Goal: Task Accomplishment & Management: Manage account settings

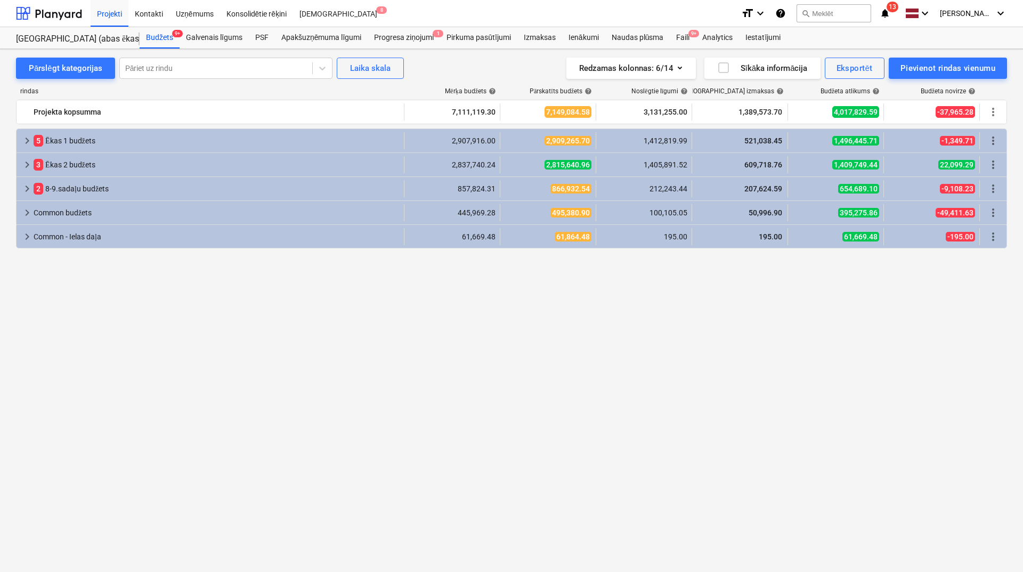
click at [350, 408] on div "keyboard_arrow_right 5 Ēkas 1 budžets 2,907,916.00 2,909,265.70 1,412,819.99 52…" at bounding box center [511, 330] width 991 height 404
click at [684, 39] on div "Faili 9+" at bounding box center [683, 37] width 26 height 21
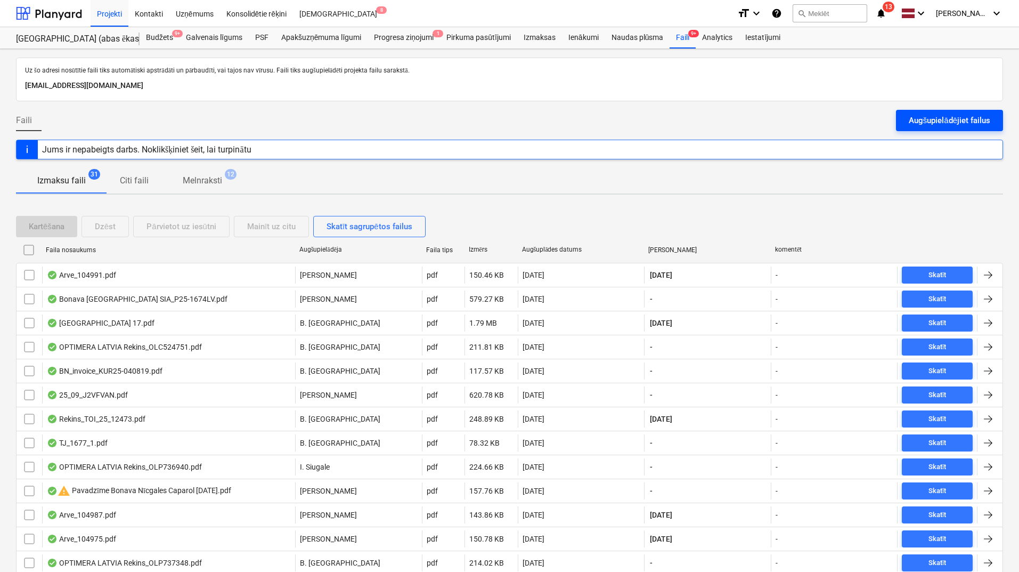
click at [929, 116] on div "Augšupielādējiet failus" at bounding box center [949, 120] width 81 height 14
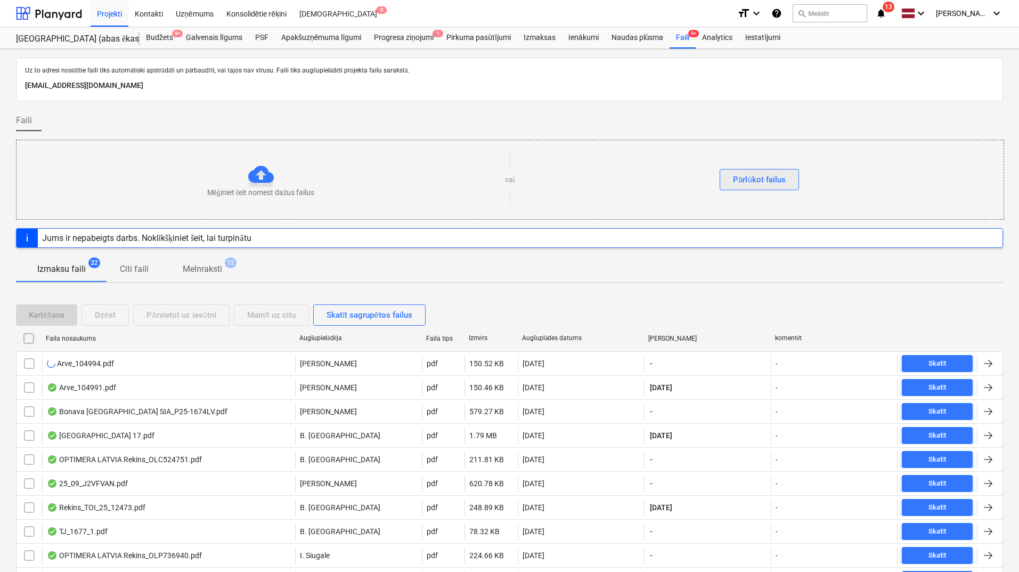
click at [769, 181] on div "Pārlūkot failus" at bounding box center [759, 180] width 53 height 14
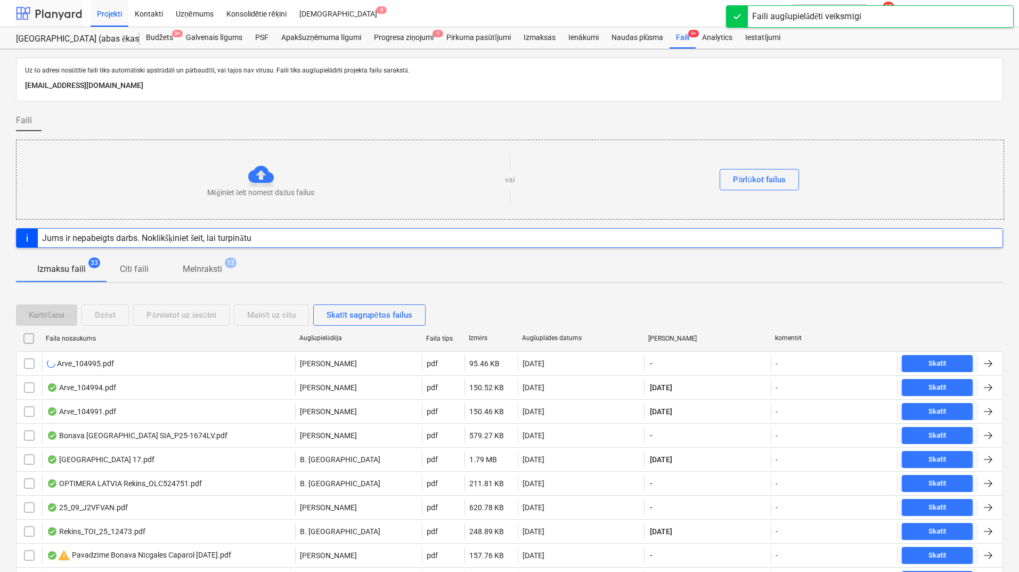
click at [64, 16] on div at bounding box center [49, 13] width 66 height 27
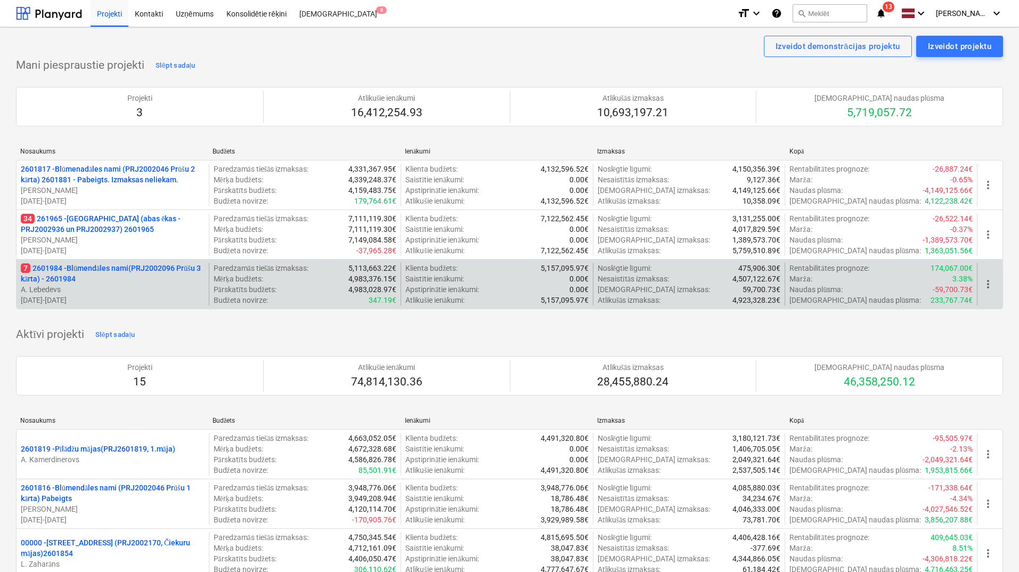
click at [100, 270] on p "7 2601984 - Blūmendāles nami(PRJ2002096 Prūšu 3 kārta) - 2601984" at bounding box center [113, 273] width 184 height 21
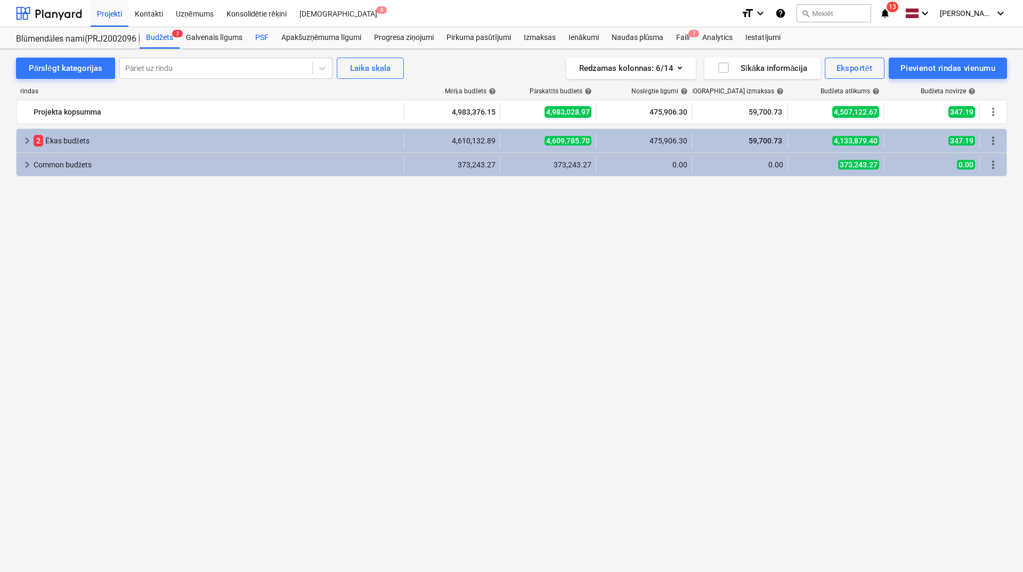
click at [270, 39] on div "PSF" at bounding box center [262, 37] width 26 height 21
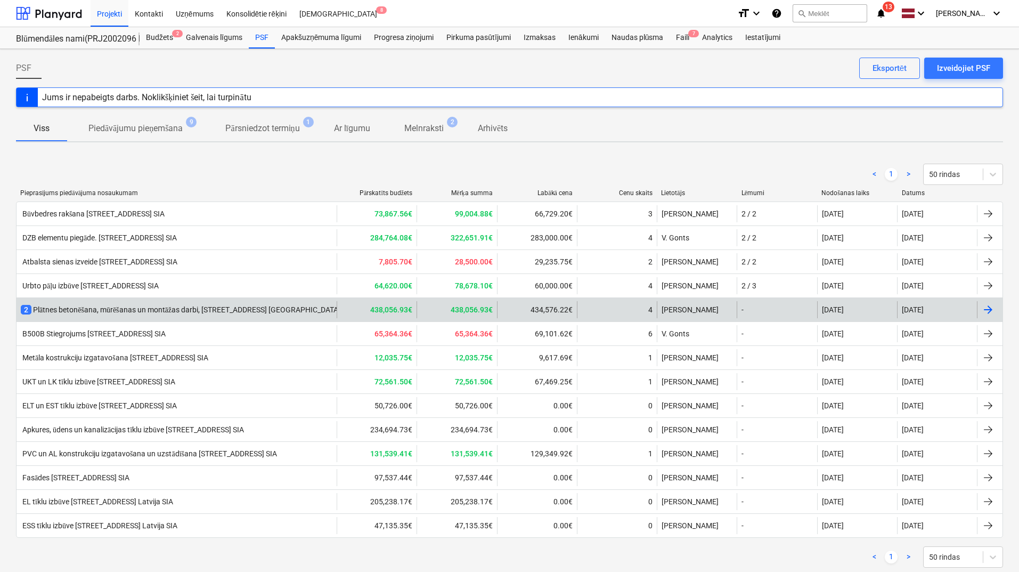
click at [260, 306] on div "2 Plātnes betonēšana, mūrēšanas un montāžas darbi, [STREET_ADDRESS] [GEOGRAPHIC…" at bounding box center [200, 309] width 358 height 11
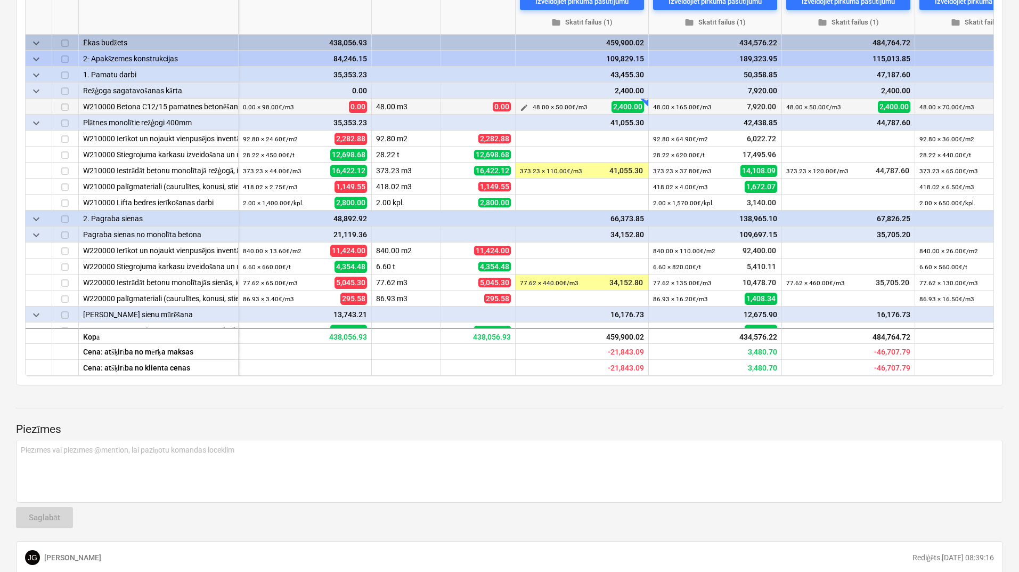
click at [525, 107] on span "edit" at bounding box center [524, 107] width 9 height 9
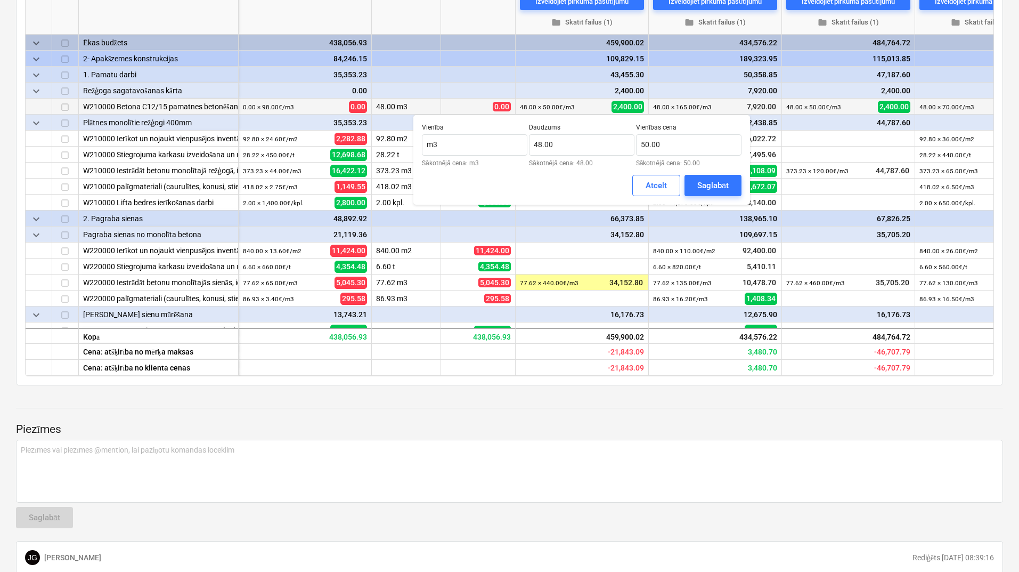
type textarea "x"
drag, startPoint x: 644, startPoint y: 146, endPoint x: 639, endPoint y: 146, distance: 5.9
click at [639, 146] on input "50" at bounding box center [688, 144] width 105 height 21
type input "20.00"
click at [715, 184] on div "Saglabāt" at bounding box center [712, 185] width 31 height 14
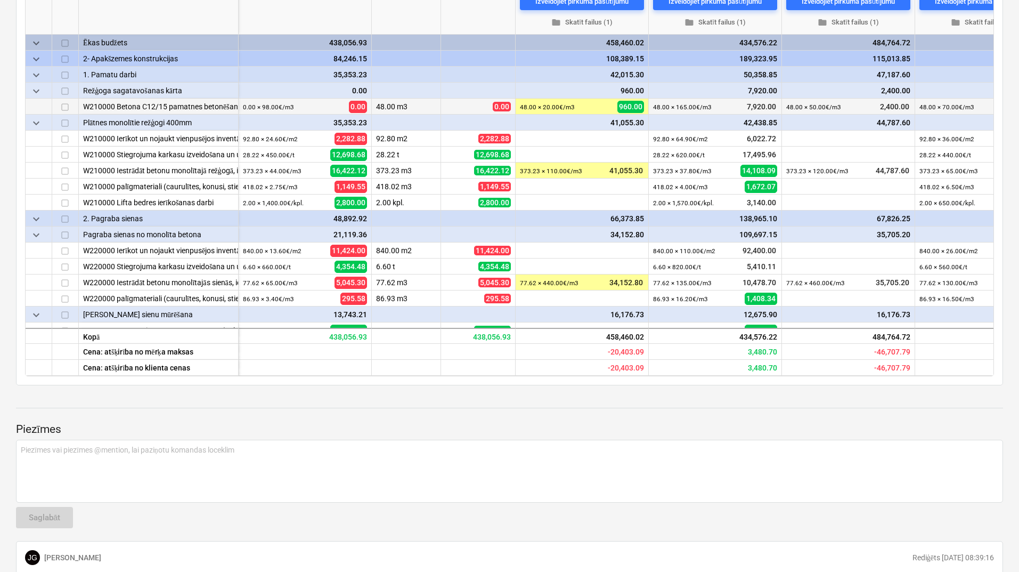
type textarea "x"
click at [526, 173] on span "edit" at bounding box center [524, 171] width 9 height 9
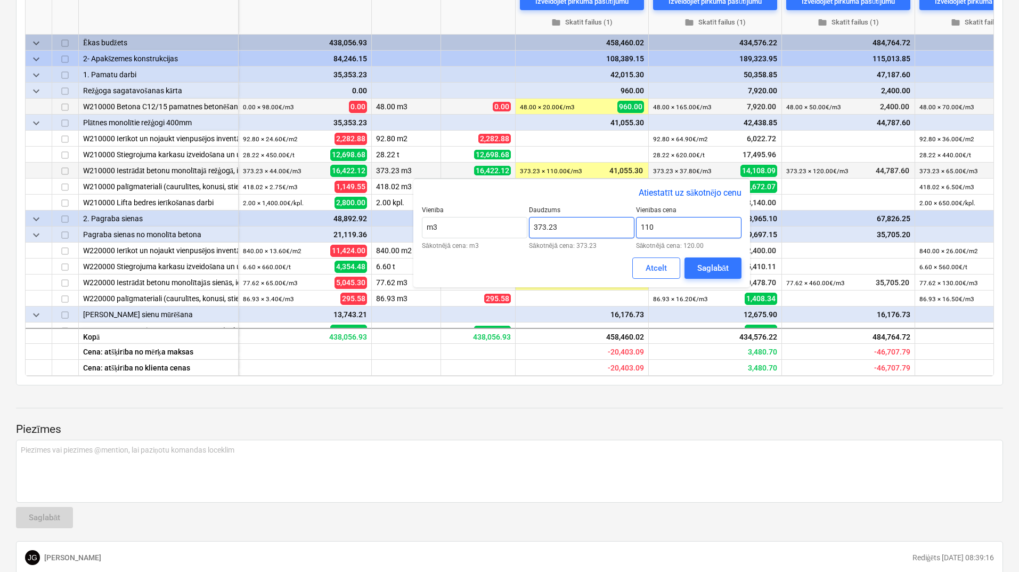
drag, startPoint x: 684, startPoint y: 225, endPoint x: 623, endPoint y: 232, distance: 61.1
click at [623, 232] on div "Vienība m3 Sākotnējā cena: m3 Daudzums 373.23 Sākotnējā cena: 373.23 Vienības c…" at bounding box center [582, 227] width 320 height 43
type input "100.00"
click at [700, 274] on div "Saglabāt" at bounding box center [712, 268] width 31 height 14
type textarea "x"
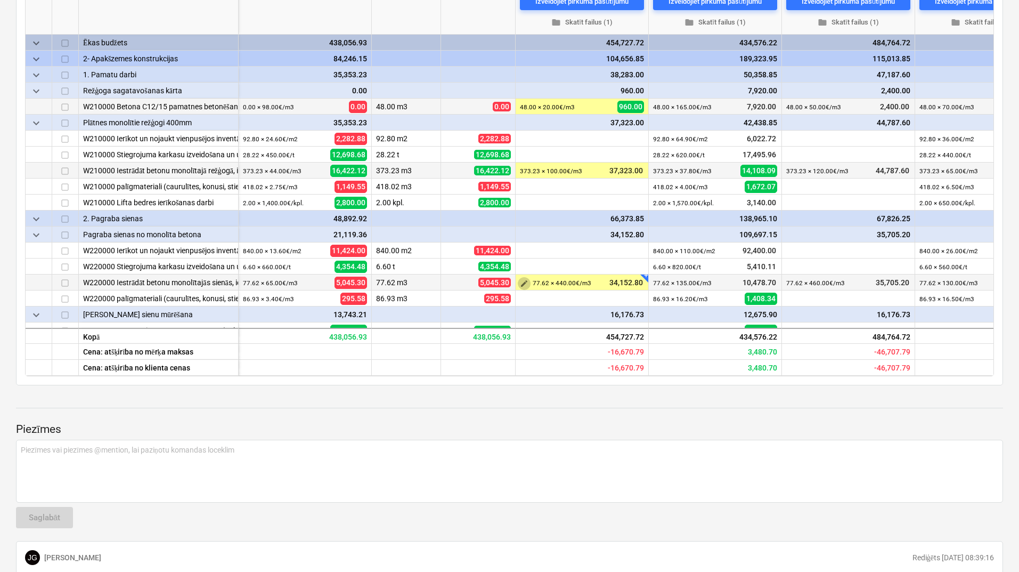
click at [524, 282] on span "edit" at bounding box center [524, 283] width 9 height 9
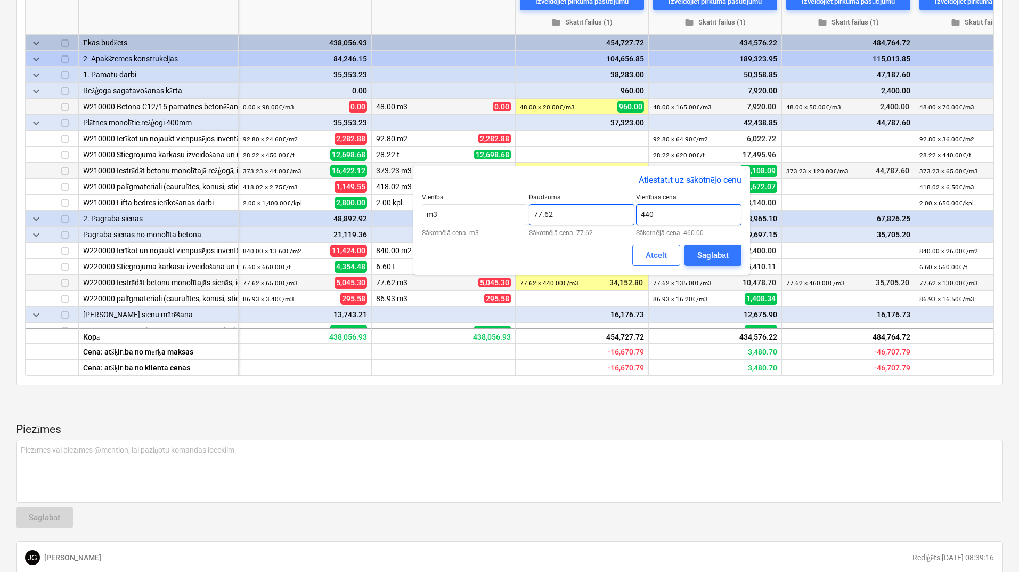
drag, startPoint x: 635, startPoint y: 217, endPoint x: 616, endPoint y: 220, distance: 19.4
click at [616, 220] on div "Vienība m3 Sākotnējā cena: m3 Daudzums 77.62 Sākotnējā cena: 77.62 Vienības cen…" at bounding box center [582, 214] width 320 height 43
type input "400.00"
click at [719, 258] on div "Saglabāt" at bounding box center [712, 255] width 31 height 14
type textarea "x"
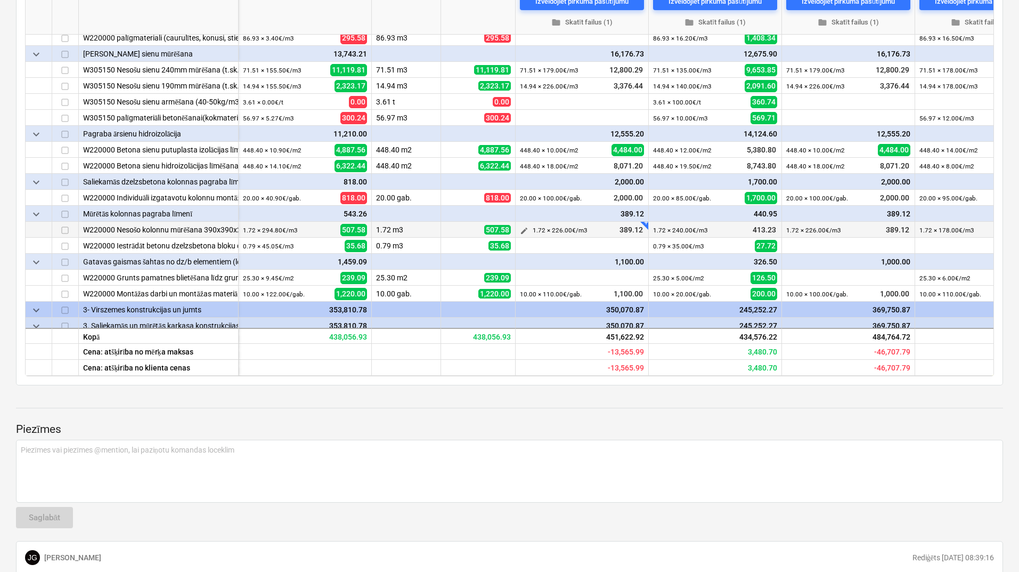
scroll to position [284, 0]
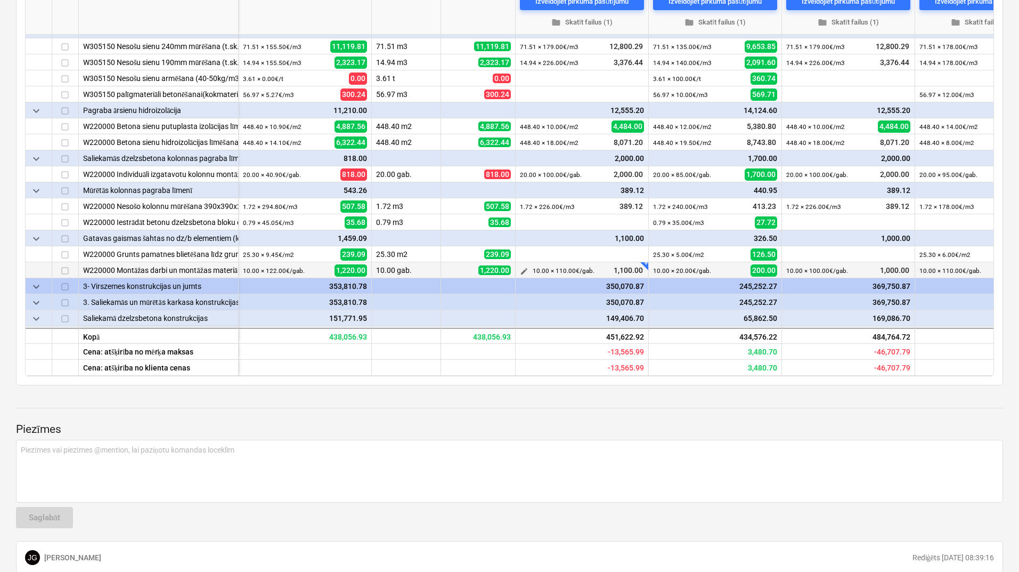
click at [523, 273] on span "edit" at bounding box center [524, 270] width 9 height 9
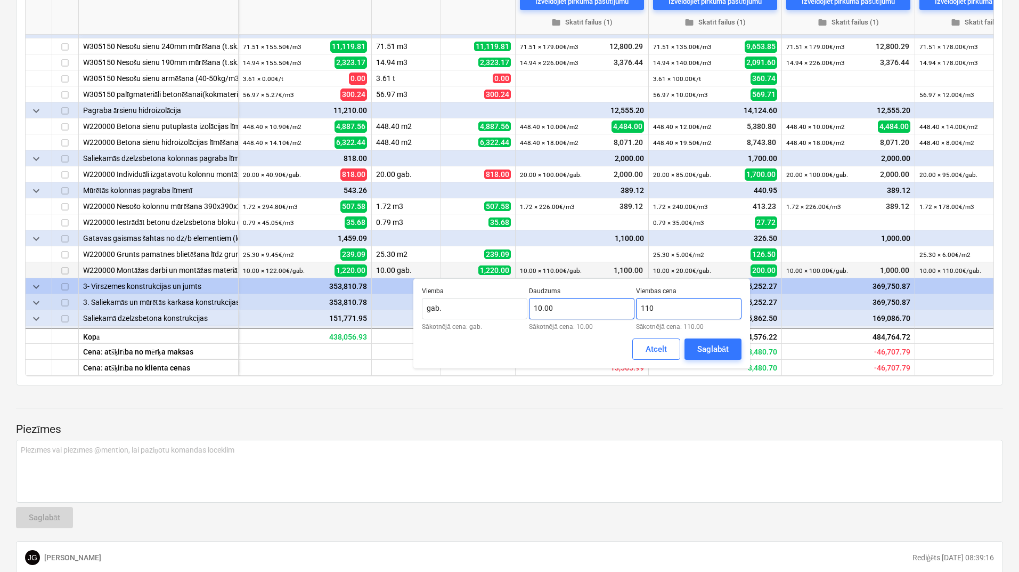
drag, startPoint x: 673, startPoint y: 307, endPoint x: 632, endPoint y: 311, distance: 41.8
click at [632, 311] on div "Vienība gab. Sākotnējā cena: gab. Daudzums 10.00 Sākotnējā cena: 10.00 Vienības…" at bounding box center [582, 308] width 320 height 43
type input "80.00"
click at [707, 351] on div "Saglabāt" at bounding box center [712, 349] width 31 height 14
type textarea "x"
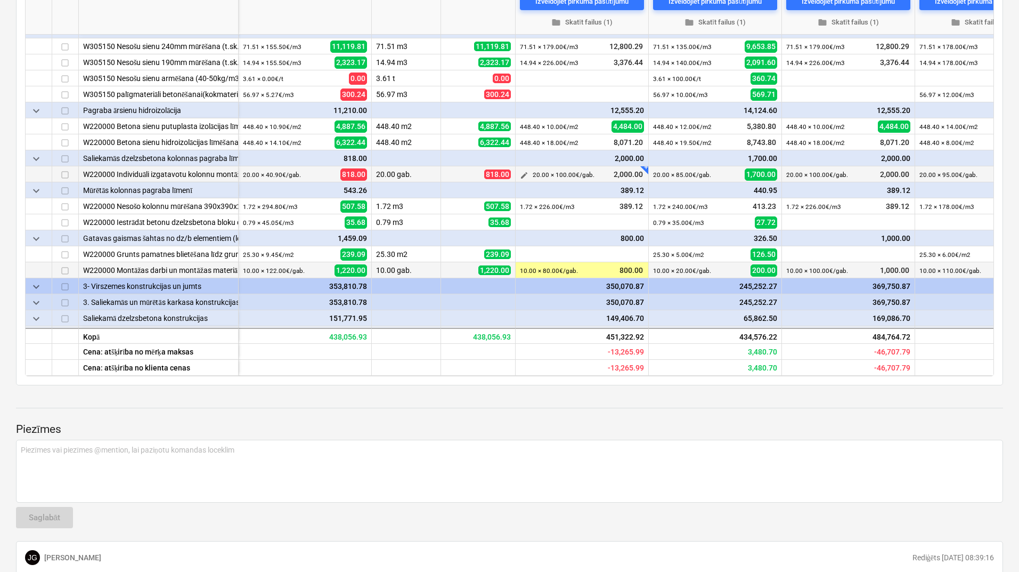
click at [523, 175] on span "edit" at bounding box center [524, 174] width 9 height 9
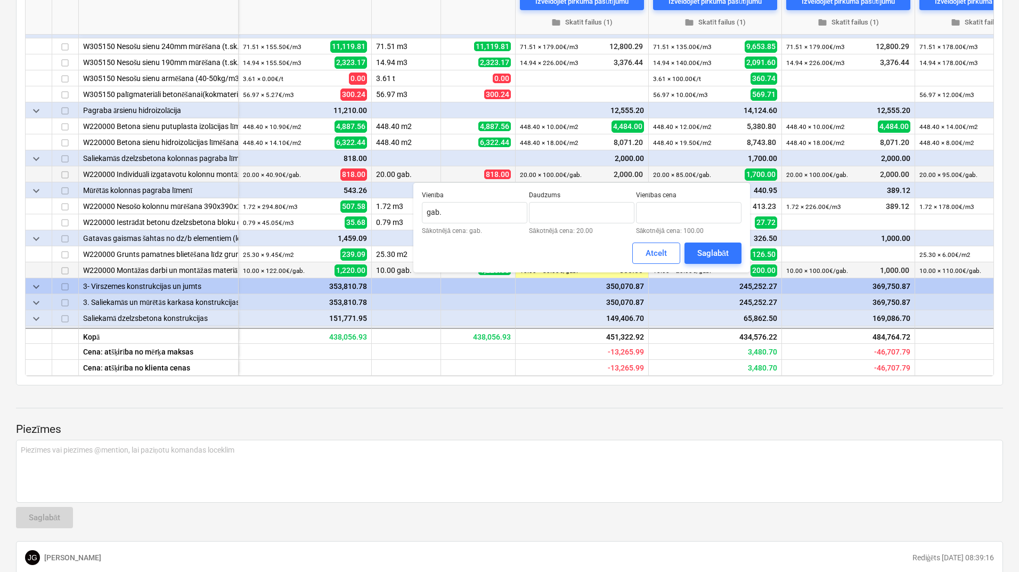
type input "20.00"
drag, startPoint x: 670, startPoint y: 216, endPoint x: 625, endPoint y: 216, distance: 44.7
click at [625, 216] on div "Vienība gab. Sākotnējā cena: gab. Daudzums 20.00 Sākotnējā cena: 20.00 Vienības…" at bounding box center [582, 212] width 320 height 43
type input "80.00"
click at [717, 249] on div "Saglabāt" at bounding box center [712, 253] width 31 height 14
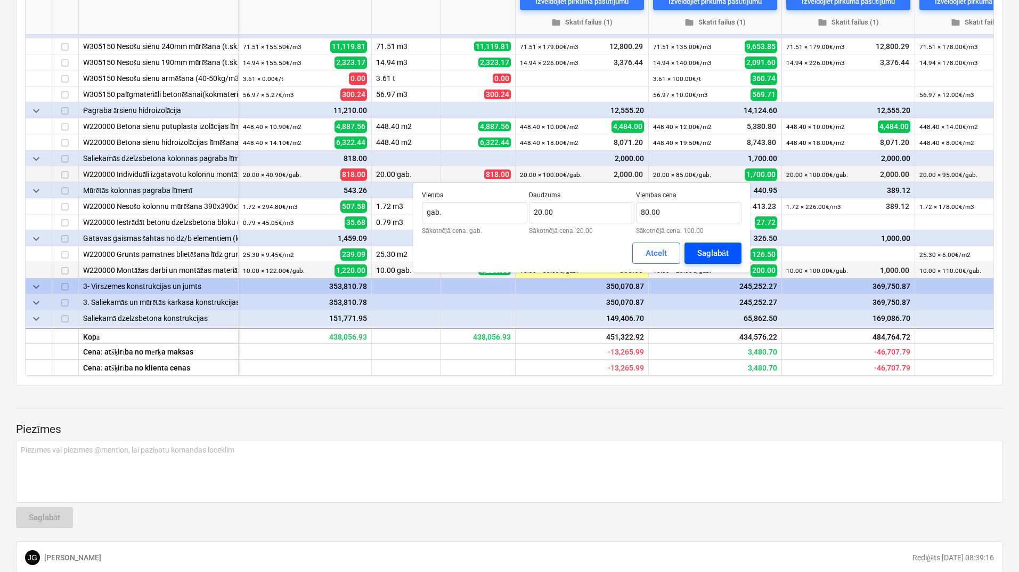
type textarea "x"
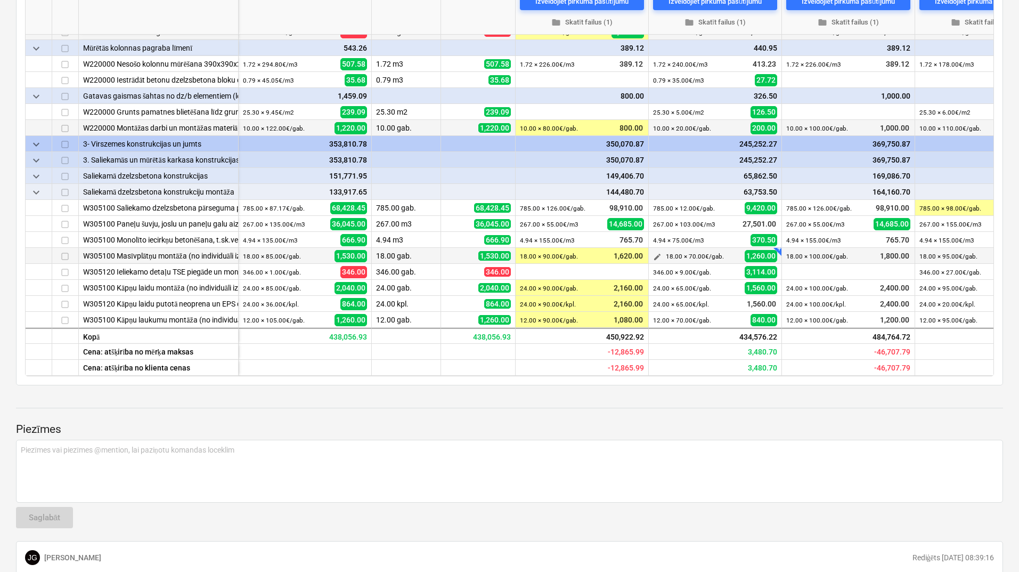
scroll to position [497, 0]
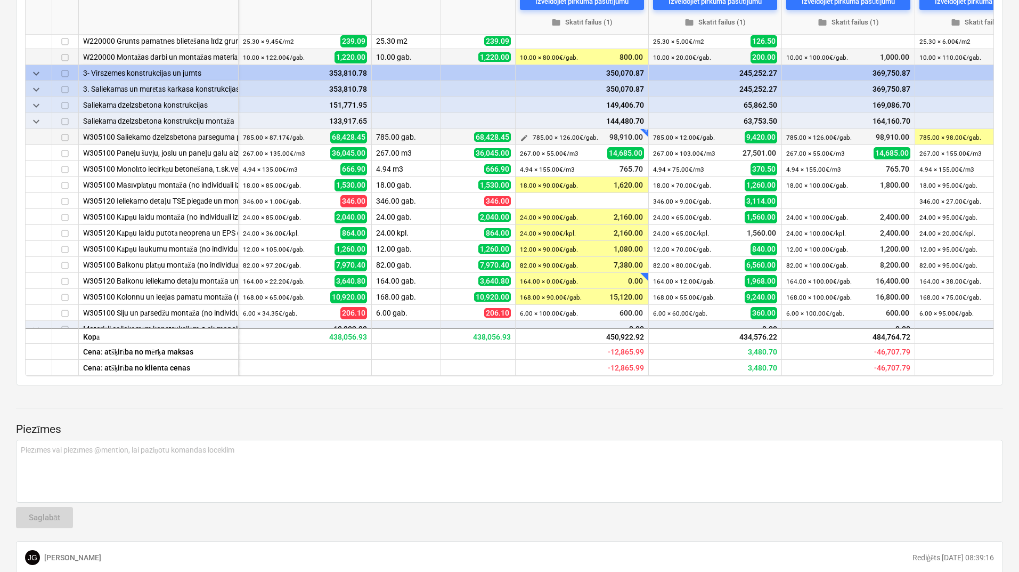
click at [524, 141] on span "edit" at bounding box center [524, 137] width 9 height 9
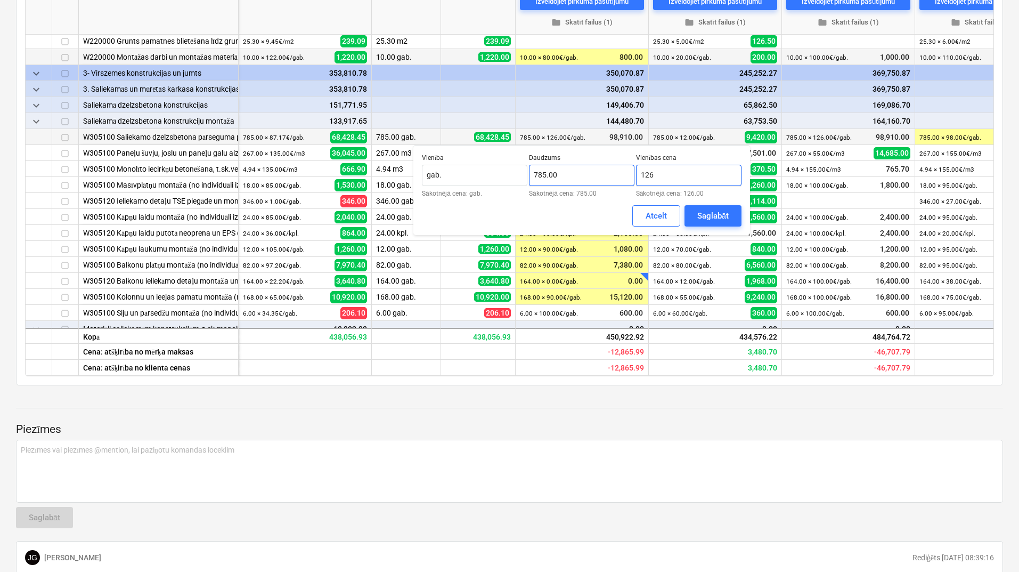
drag, startPoint x: 627, startPoint y: 176, endPoint x: 612, endPoint y: 176, distance: 14.9
click at [612, 176] on div "Vienība gab. Sākotnējā cena: gab. Daudzums 785.00 Sākotnējā cena: 785.00 Vienīb…" at bounding box center [582, 175] width 320 height 43
type input "111.00"
click at [720, 221] on div "Saglabāt" at bounding box center [712, 216] width 31 height 14
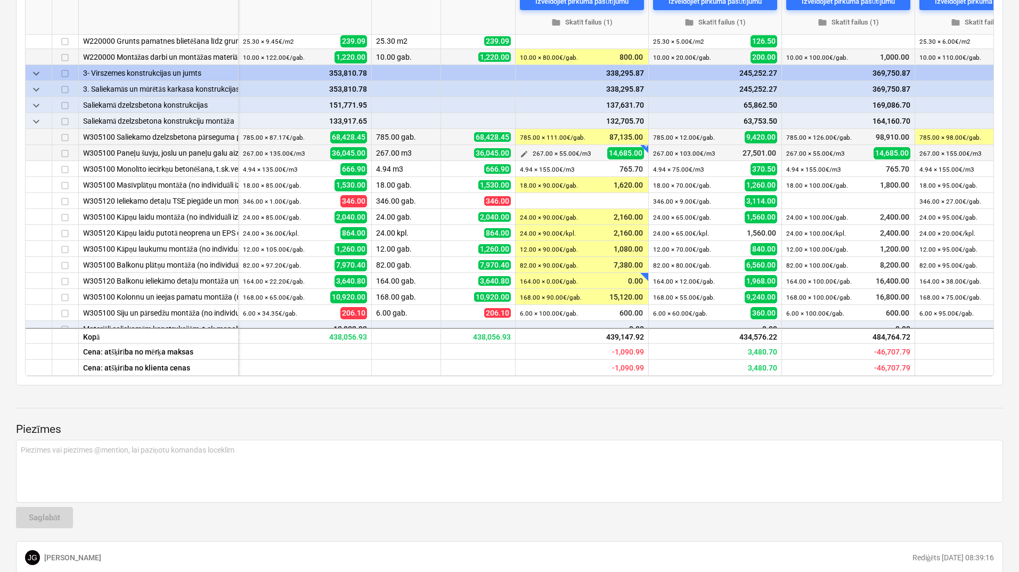
click at [522, 154] on span "edit" at bounding box center [524, 153] width 9 height 9
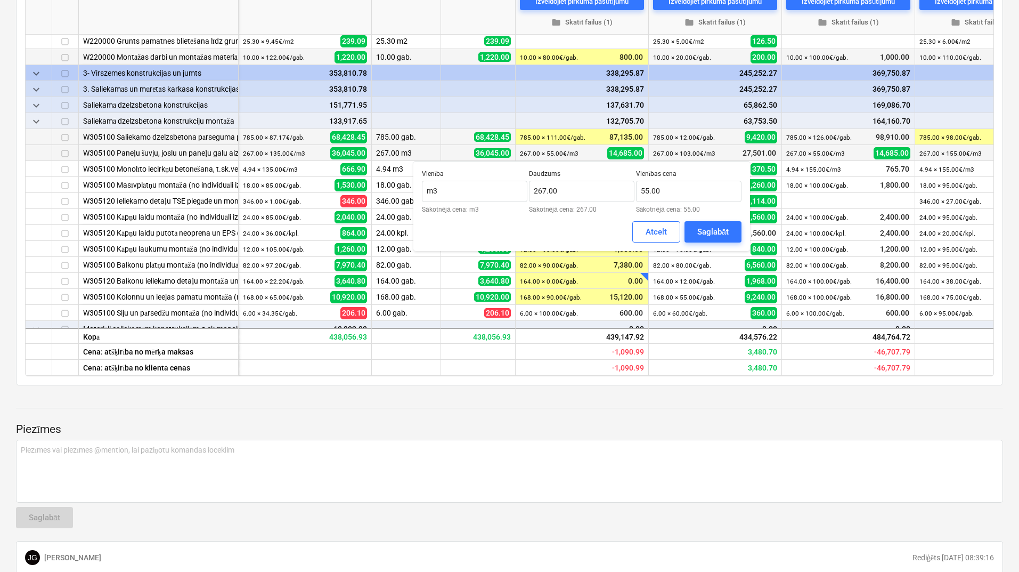
click at [537, 397] on div at bounding box center [509, 398] width 987 height 9
click at [558, 413] on div at bounding box center [509, 417] width 987 height 9
click at [582, 399] on div at bounding box center [509, 398] width 987 height 9
click at [490, 105] on div at bounding box center [478, 105] width 75 height 16
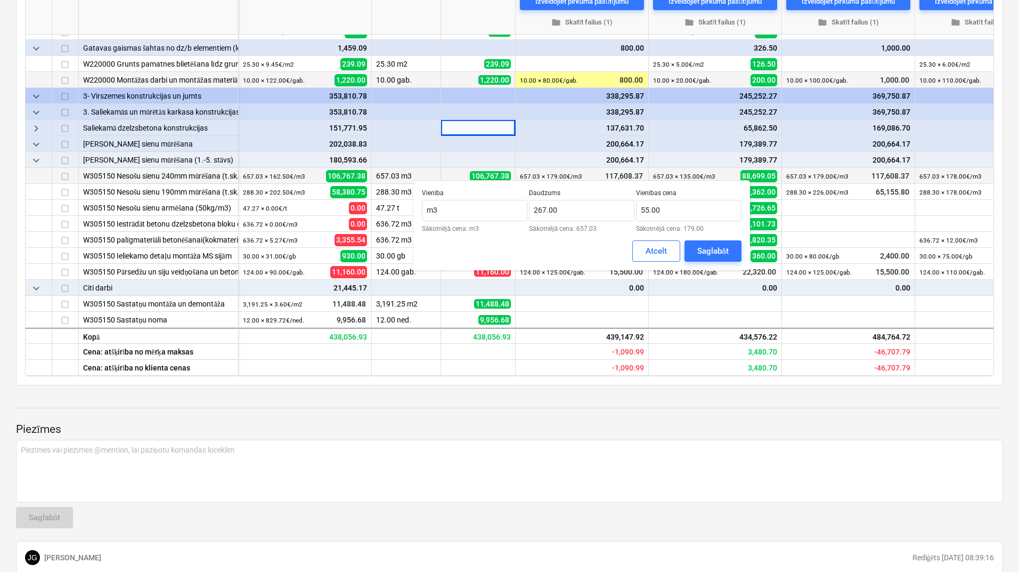
scroll to position [478, 0]
click at [619, 436] on div at bounding box center [509, 437] width 987 height 3
click at [655, 258] on button "Atcelt" at bounding box center [656, 250] width 48 height 21
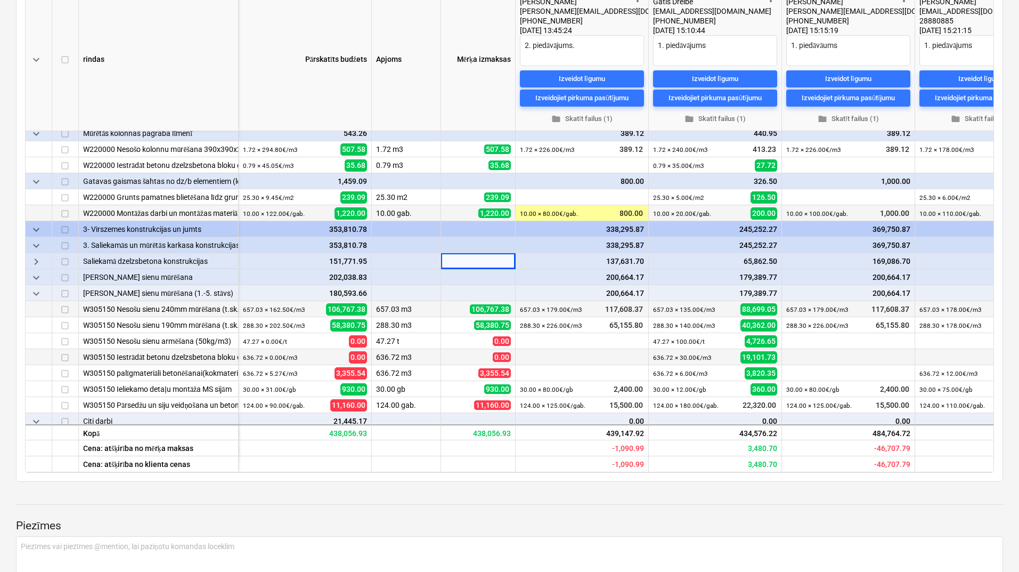
scroll to position [407, 0]
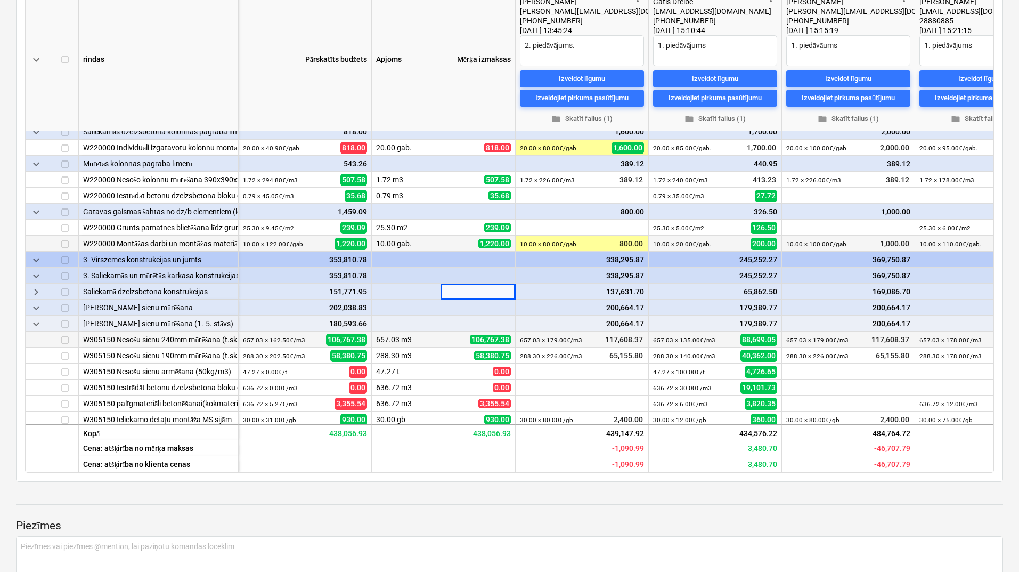
click at [38, 273] on span "keyboard_arrow_down" at bounding box center [36, 276] width 13 height 13
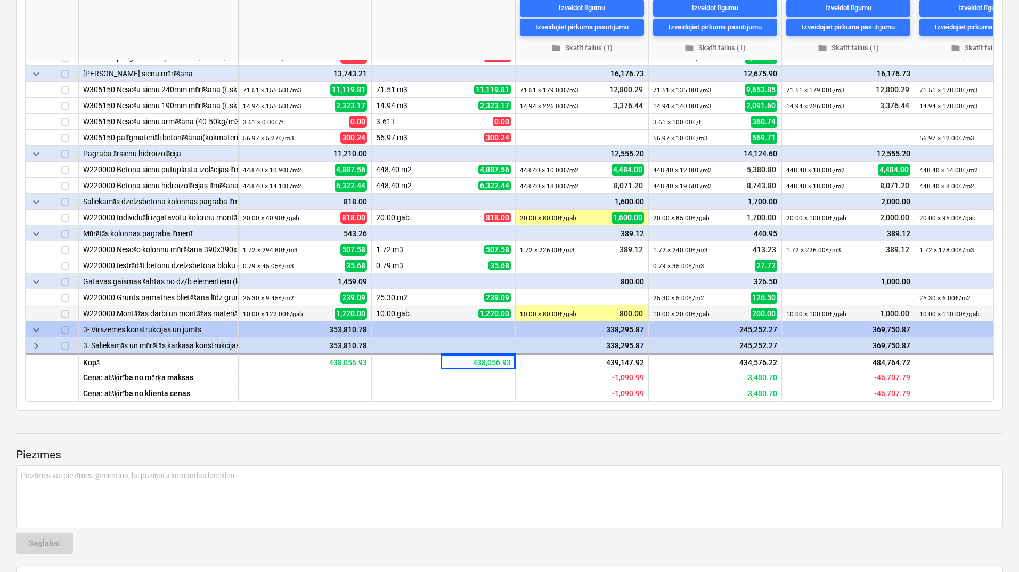
scroll to position [329, 0]
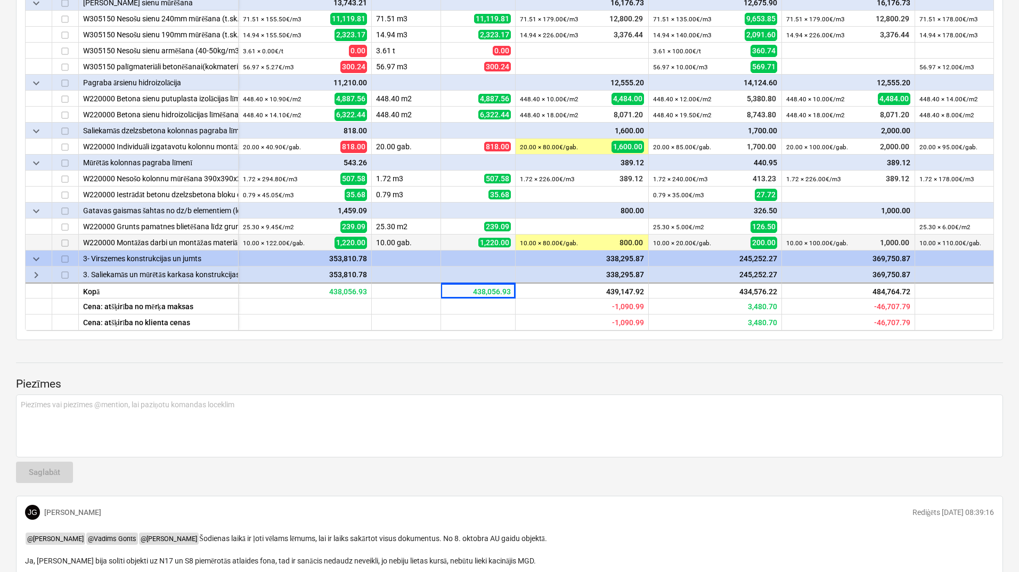
click at [39, 257] on span "keyboard_arrow_down" at bounding box center [36, 258] width 13 height 13
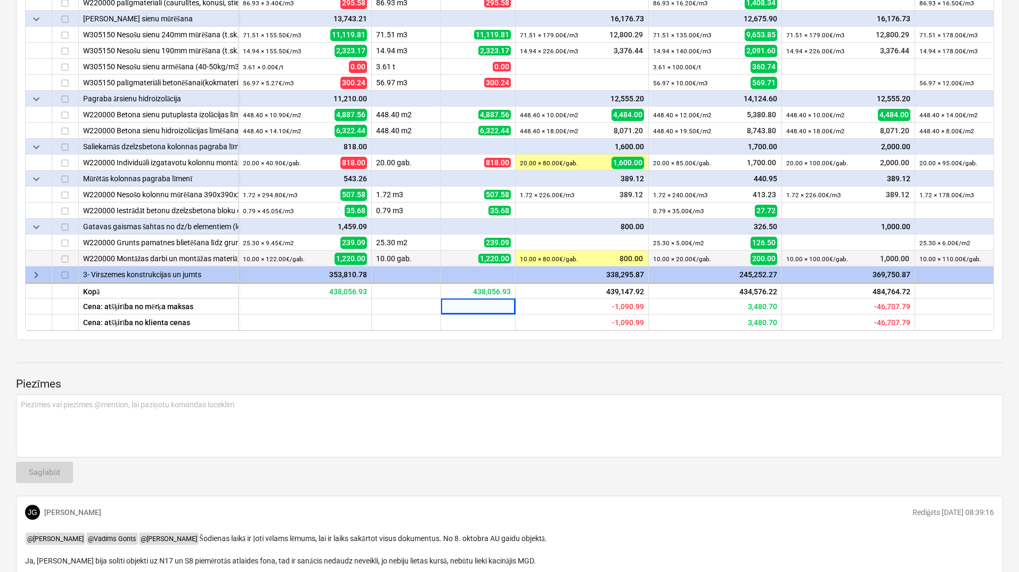
scroll to position [254, 0]
click at [36, 271] on span "keyboard_arrow_right" at bounding box center [36, 274] width 13 height 13
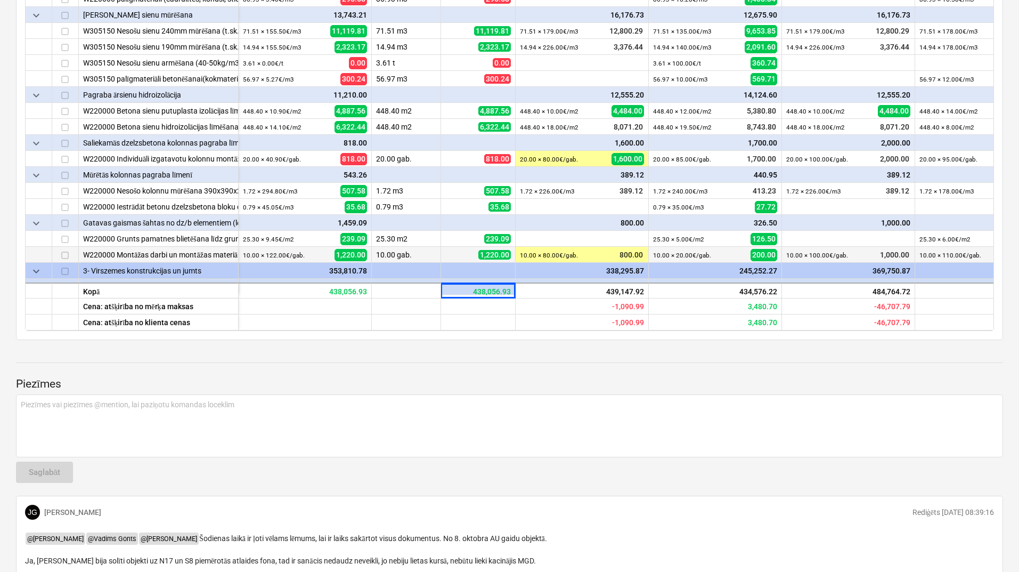
click at [36, 271] on span "keyboard_arrow_down" at bounding box center [36, 271] width 13 height 13
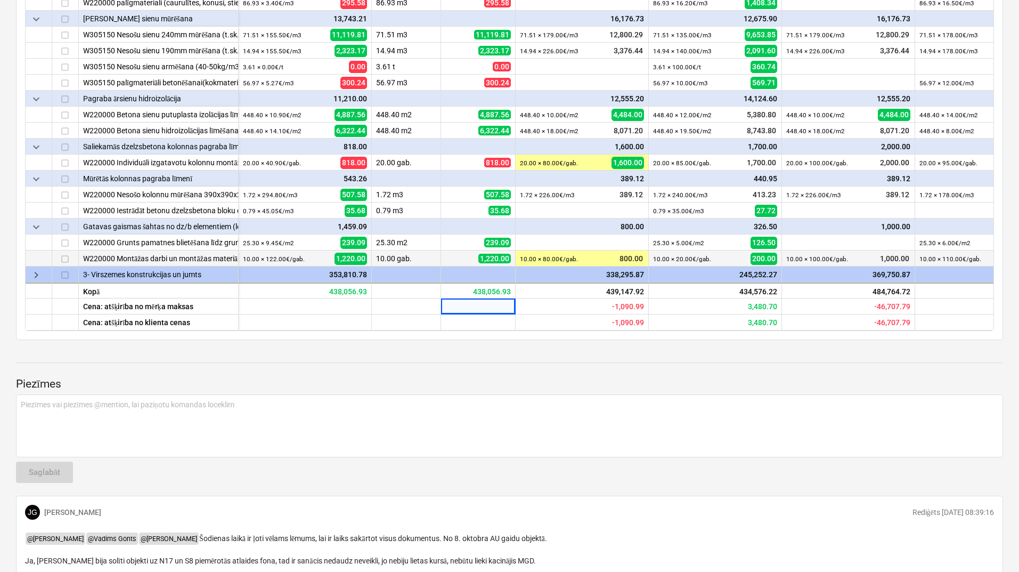
click at [37, 271] on span "keyboard_arrow_right" at bounding box center [36, 274] width 13 height 13
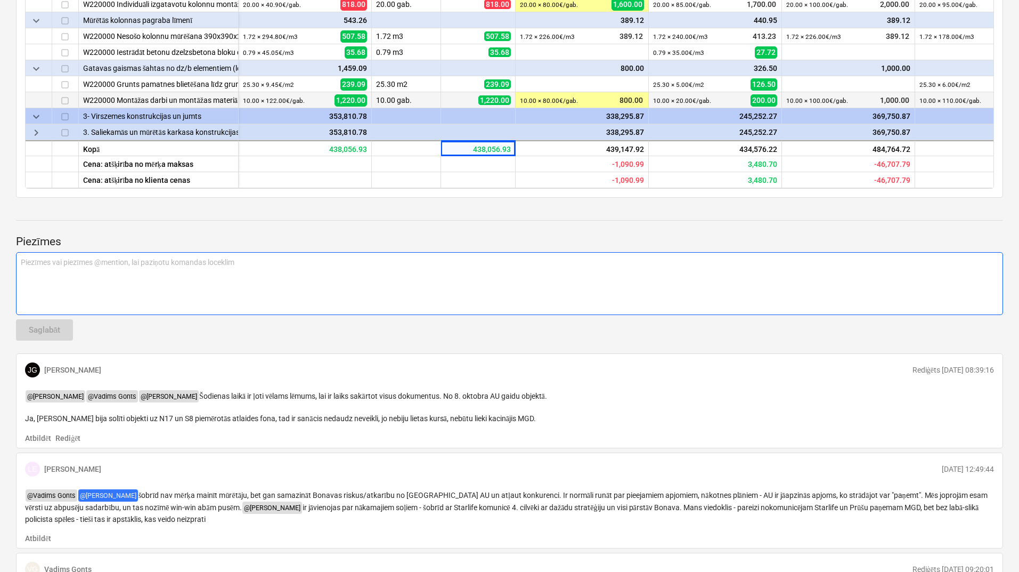
scroll to position [329, 0]
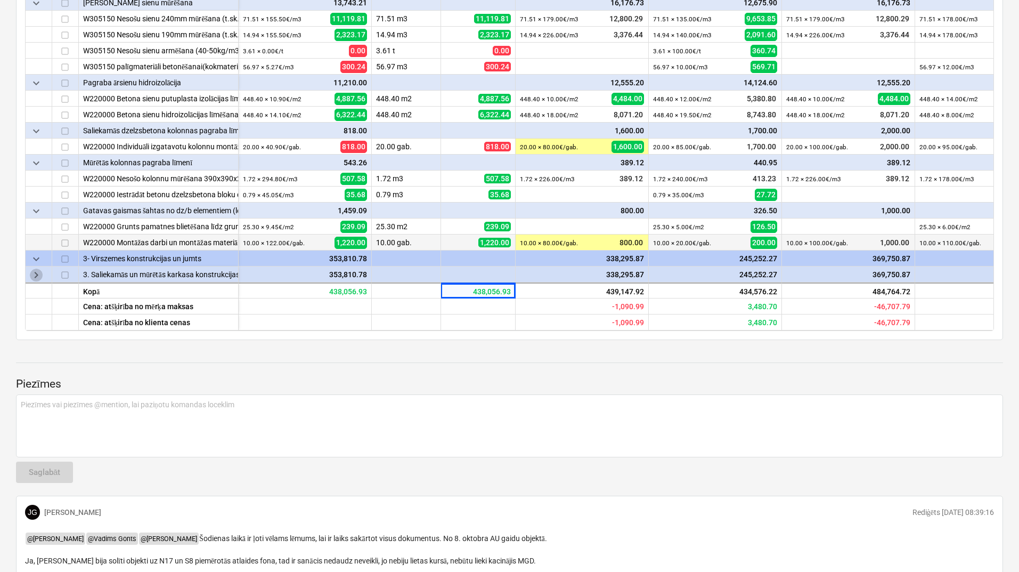
click at [38, 270] on span "keyboard_arrow_right" at bounding box center [36, 274] width 13 height 13
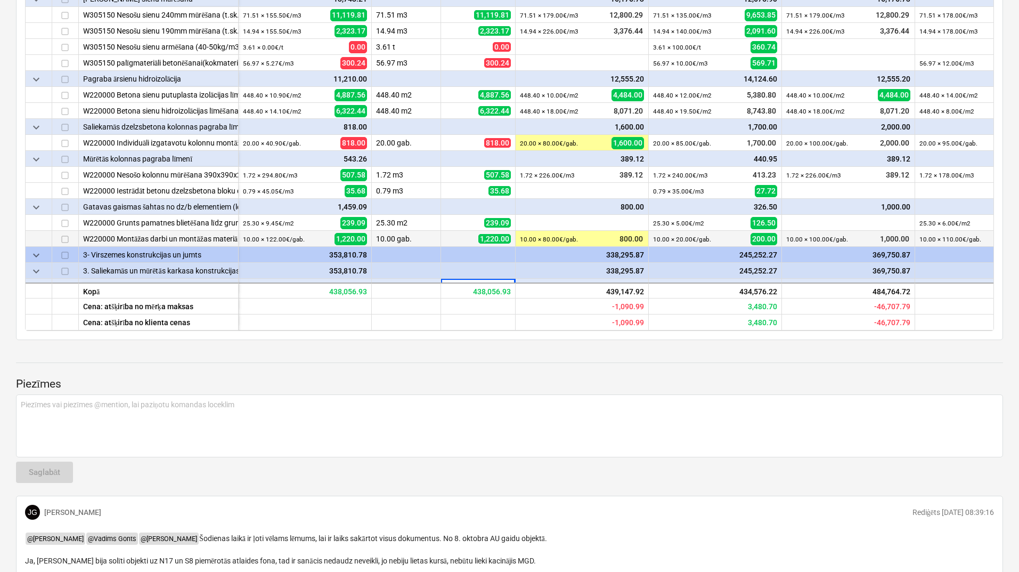
click at [36, 254] on span "keyboard_arrow_down" at bounding box center [36, 255] width 13 height 13
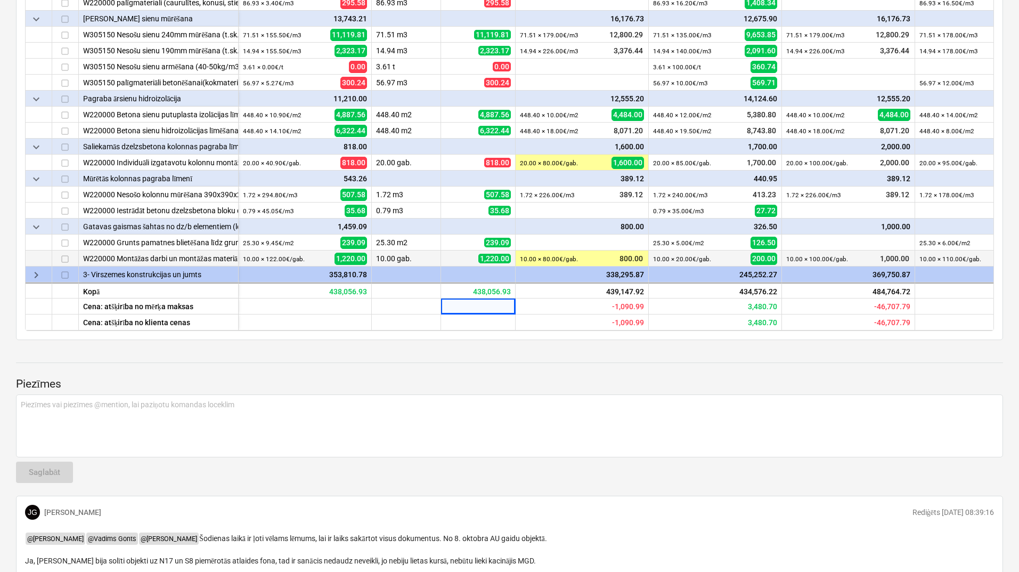
scroll to position [254, 0]
click at [37, 270] on span "keyboard_arrow_right" at bounding box center [36, 274] width 13 height 13
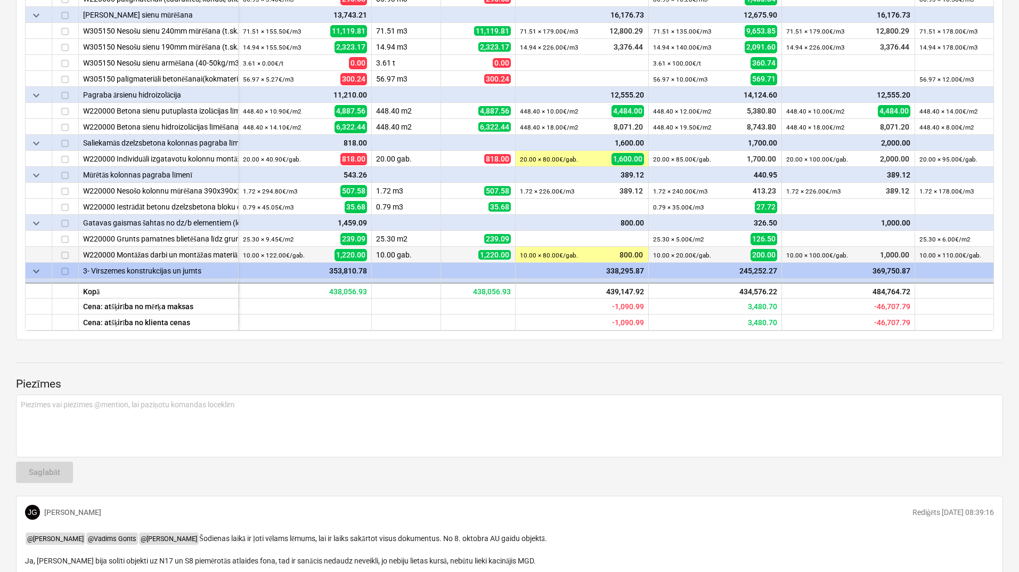
click at [37, 270] on span "keyboard_arrow_down" at bounding box center [36, 271] width 13 height 13
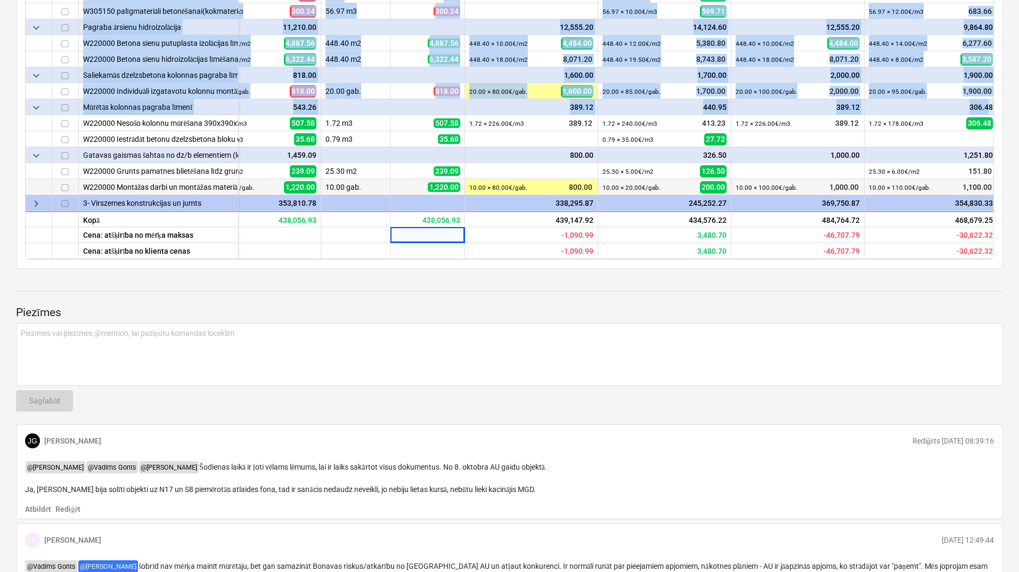
scroll to position [254, 59]
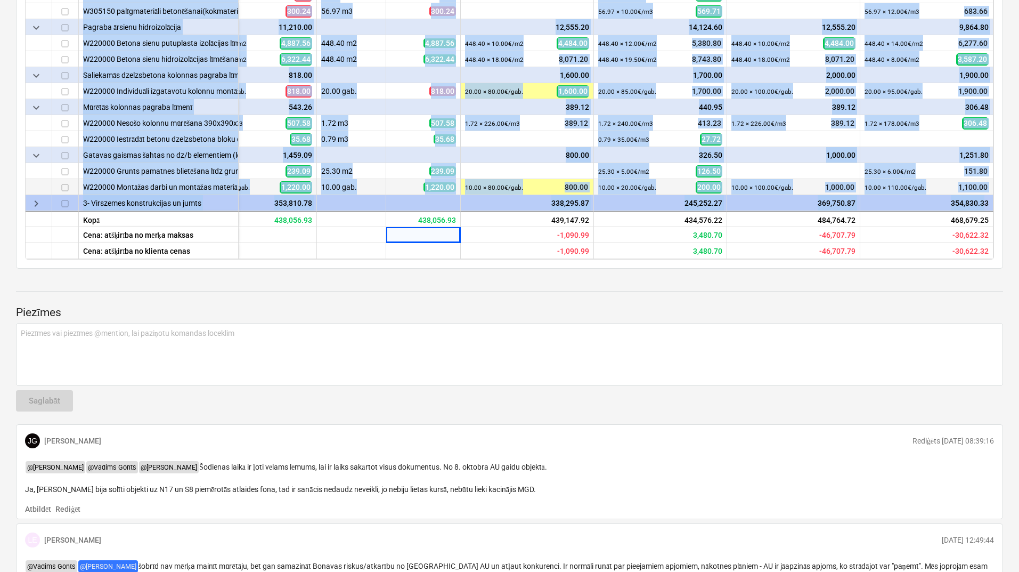
drag, startPoint x: 993, startPoint y: 142, endPoint x: 980, endPoint y: 194, distance: 54.4
click at [980, 194] on div "keyboard_arrow_down rindas Pārskatīts budžets Apjoms Mērķa izmaksas more_vert S…" at bounding box center [509, 17] width 969 height 486
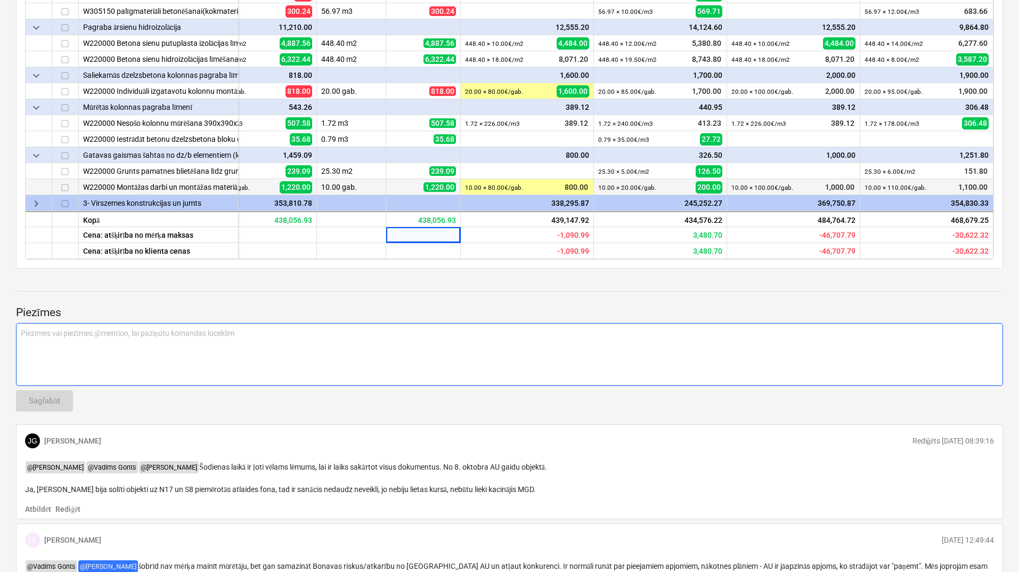
drag, startPoint x: 899, startPoint y: 311, endPoint x: 833, endPoint y: 323, distance: 66.6
click at [897, 313] on p "Piezīmes" at bounding box center [509, 312] width 987 height 15
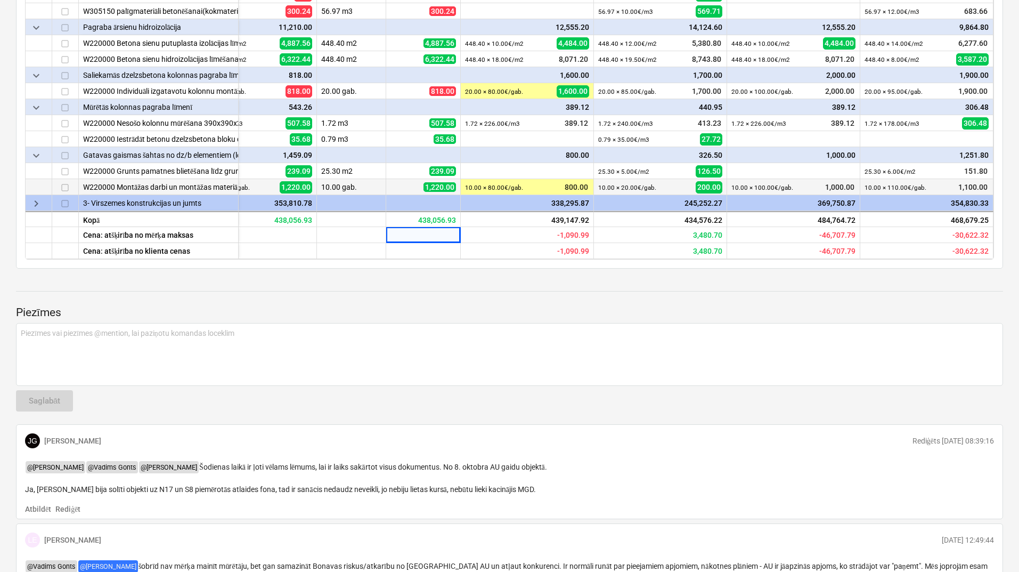
click at [33, 201] on span "keyboard_arrow_right" at bounding box center [36, 203] width 13 height 13
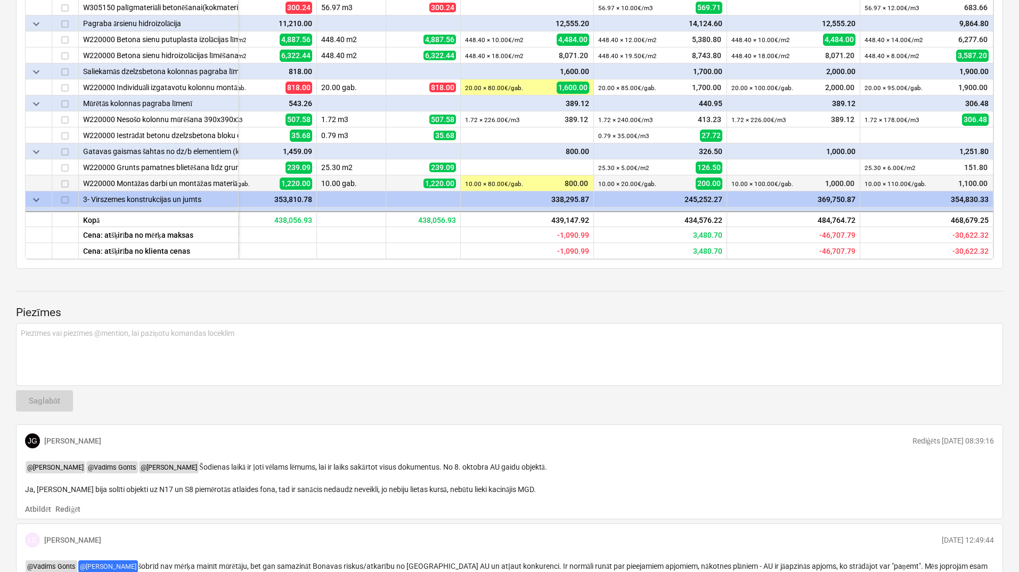
click at [32, 201] on span "keyboard_arrow_down" at bounding box center [36, 199] width 13 height 13
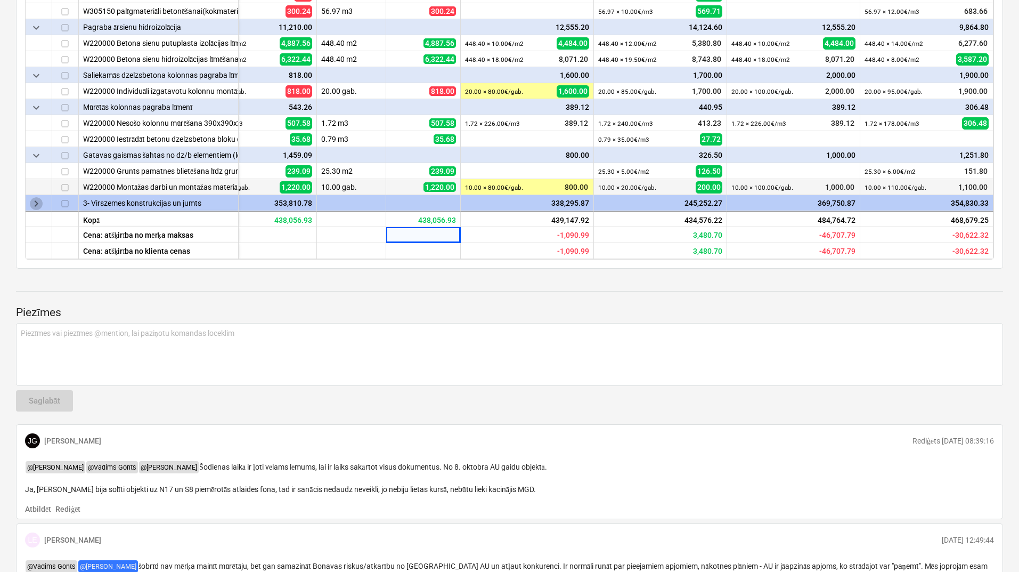
click at [32, 201] on span "keyboard_arrow_right" at bounding box center [36, 203] width 13 height 13
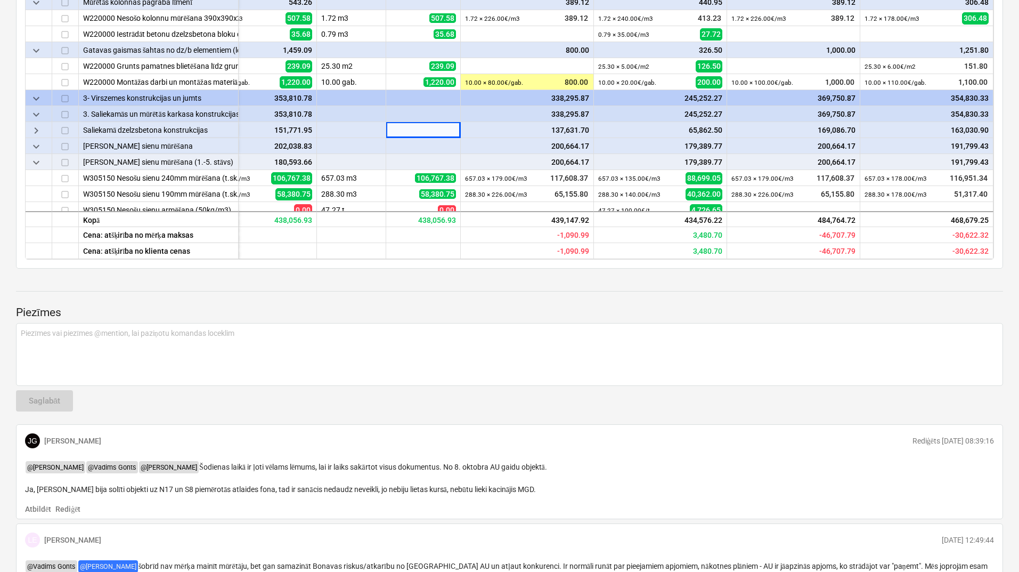
scroll to position [426, 59]
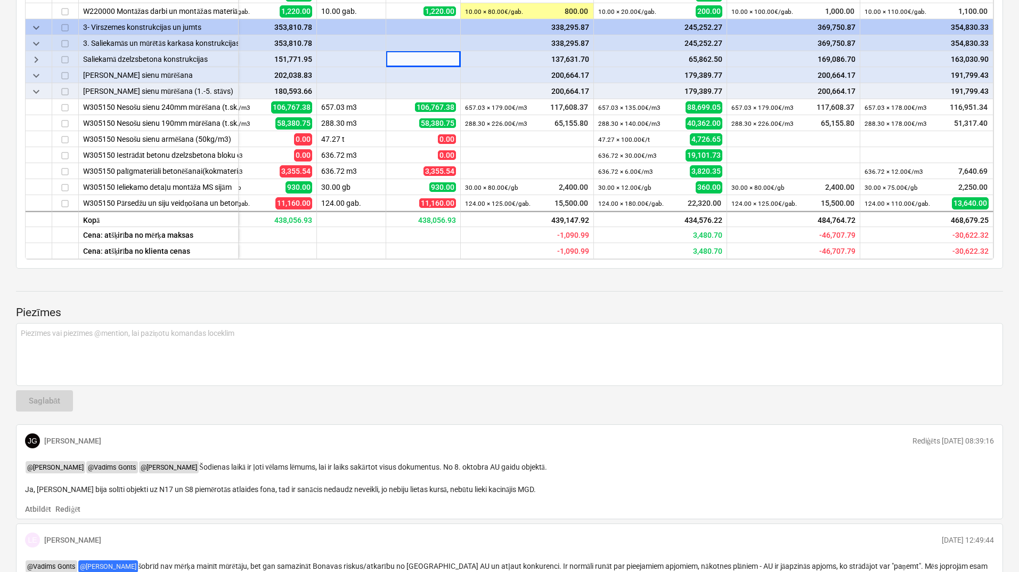
click at [39, 54] on span "keyboard_arrow_right" at bounding box center [36, 59] width 13 height 13
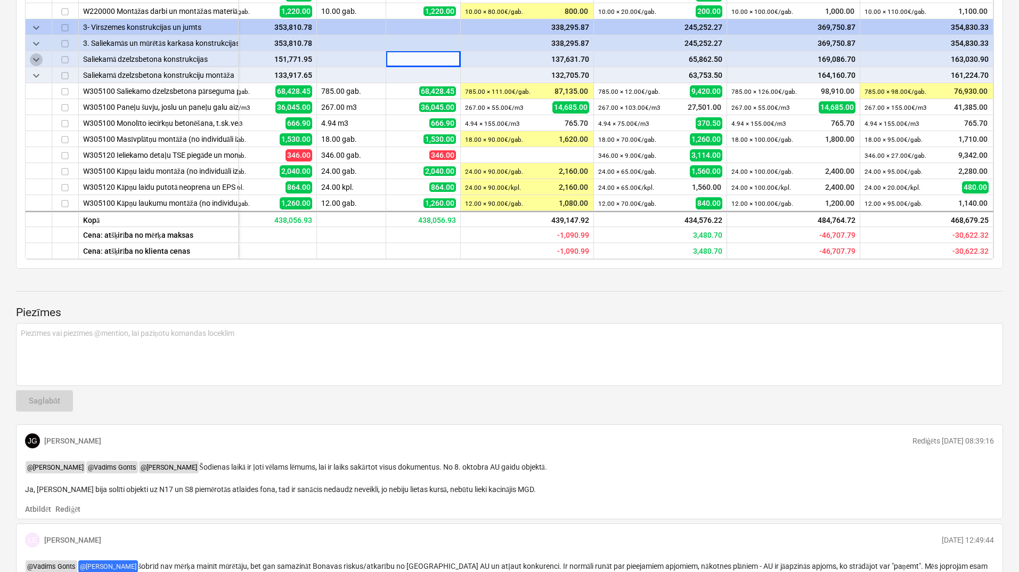
click at [39, 54] on span "keyboard_arrow_down" at bounding box center [36, 59] width 13 height 13
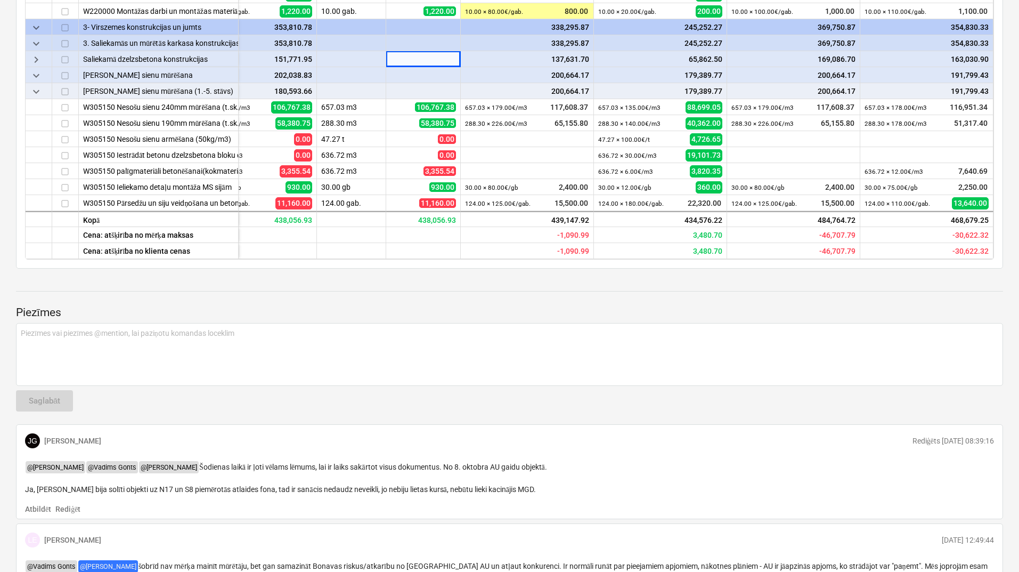
click at [37, 77] on span "keyboard_arrow_down" at bounding box center [36, 75] width 13 height 13
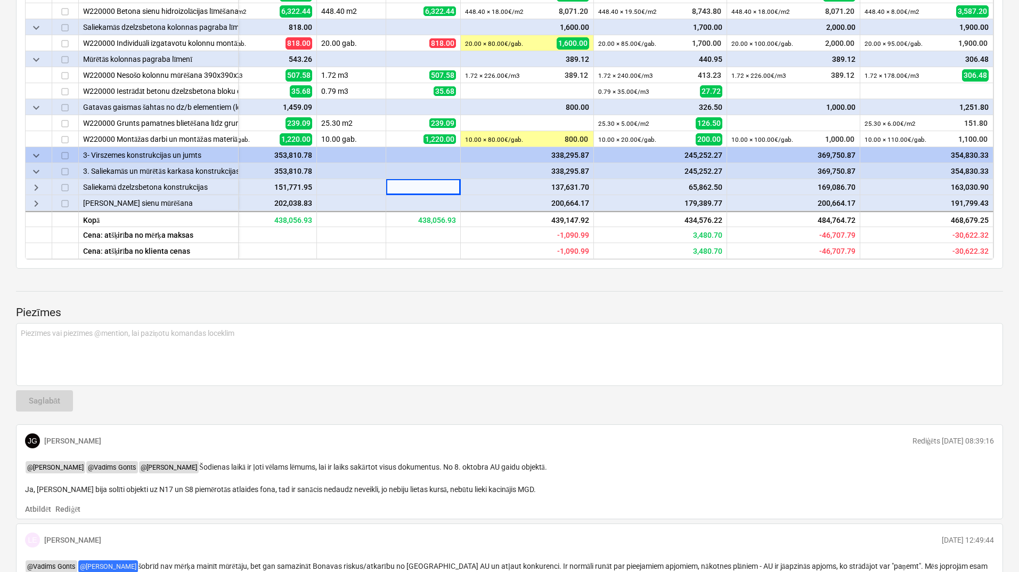
scroll to position [302, 59]
click at [37, 199] on span "keyboard_arrow_right" at bounding box center [36, 203] width 13 height 13
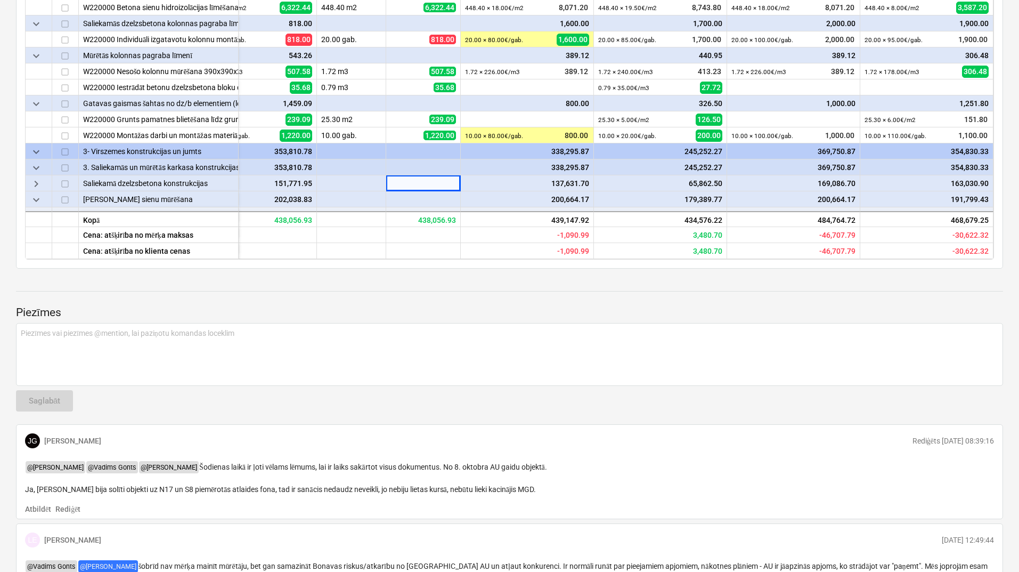
click at [36, 182] on span "keyboard_arrow_right" at bounding box center [36, 183] width 13 height 13
type textarea "x"
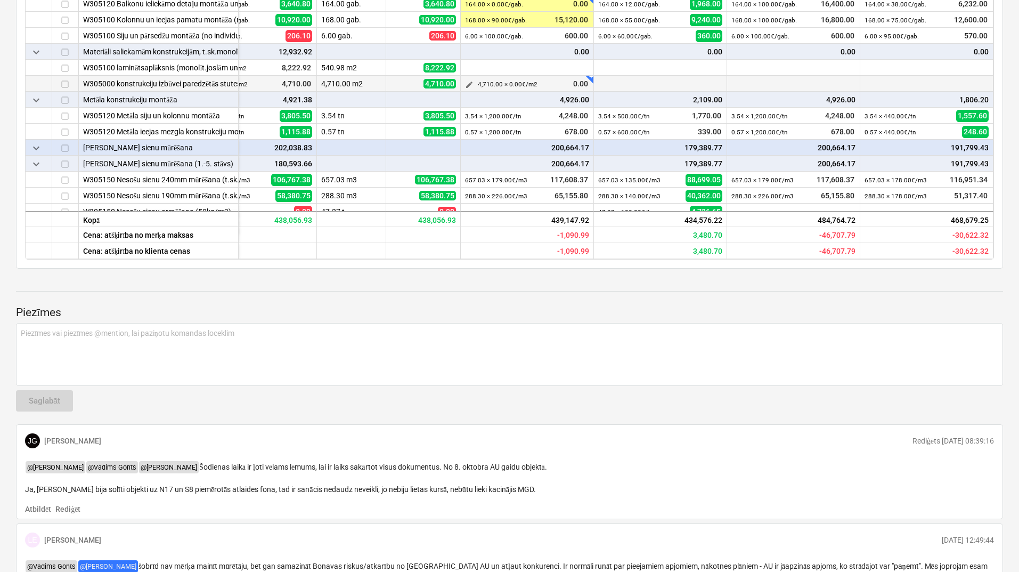
scroll to position [586, 59]
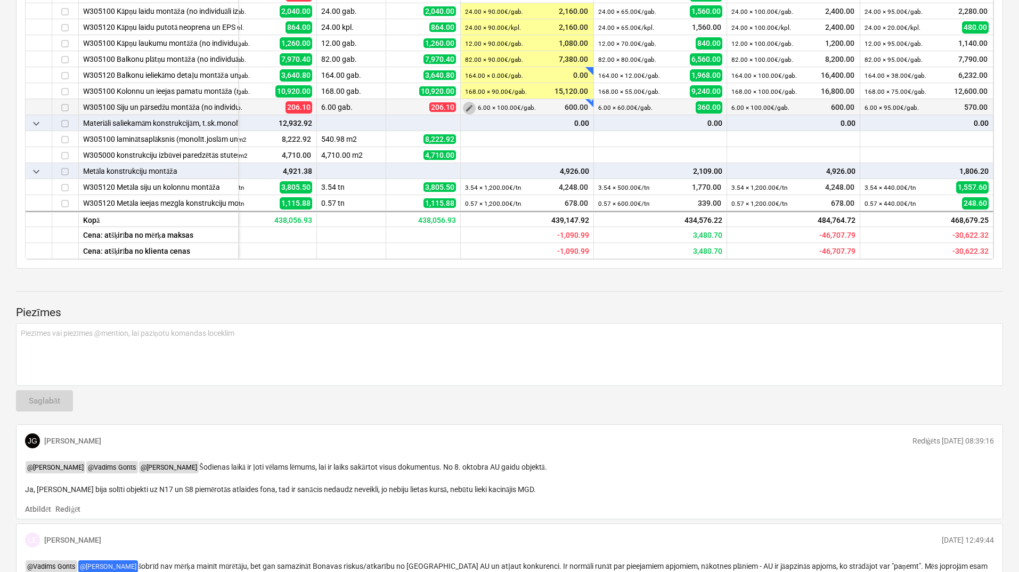
click at [467, 110] on span "edit" at bounding box center [469, 107] width 9 height 9
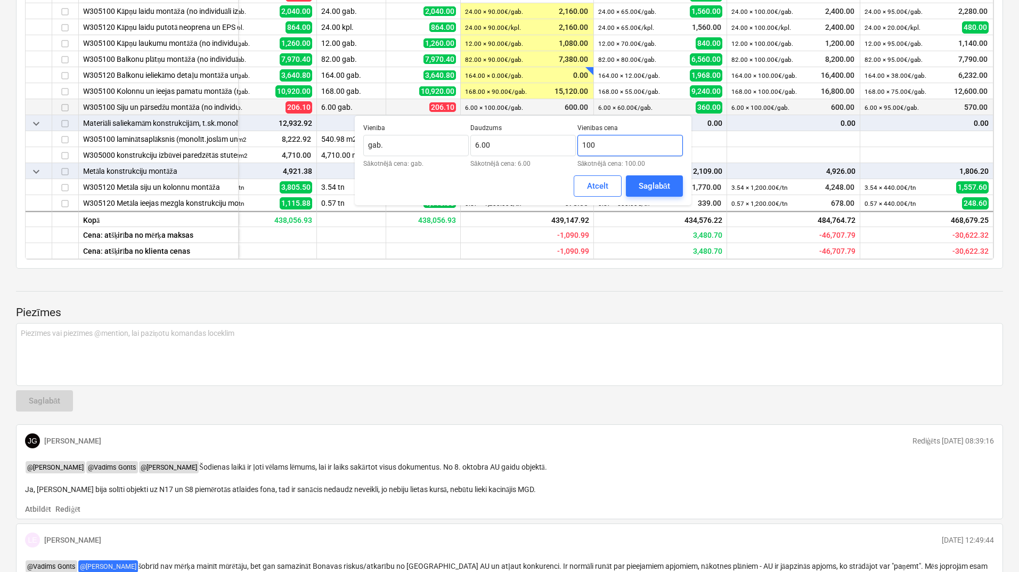
drag, startPoint x: 611, startPoint y: 147, endPoint x: 578, endPoint y: 148, distance: 33.0
click at [578, 148] on input "100" at bounding box center [629, 145] width 105 height 21
type input "80.00"
click at [667, 191] on div "Saglabāt" at bounding box center [654, 186] width 31 height 14
type textarea "x"
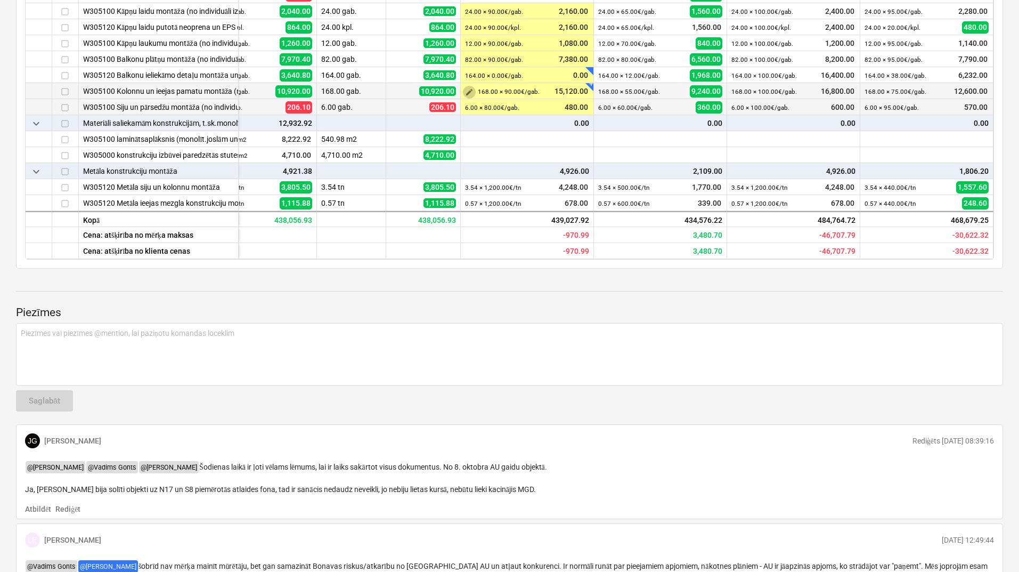
click at [465, 93] on span "edit" at bounding box center [469, 91] width 9 height 9
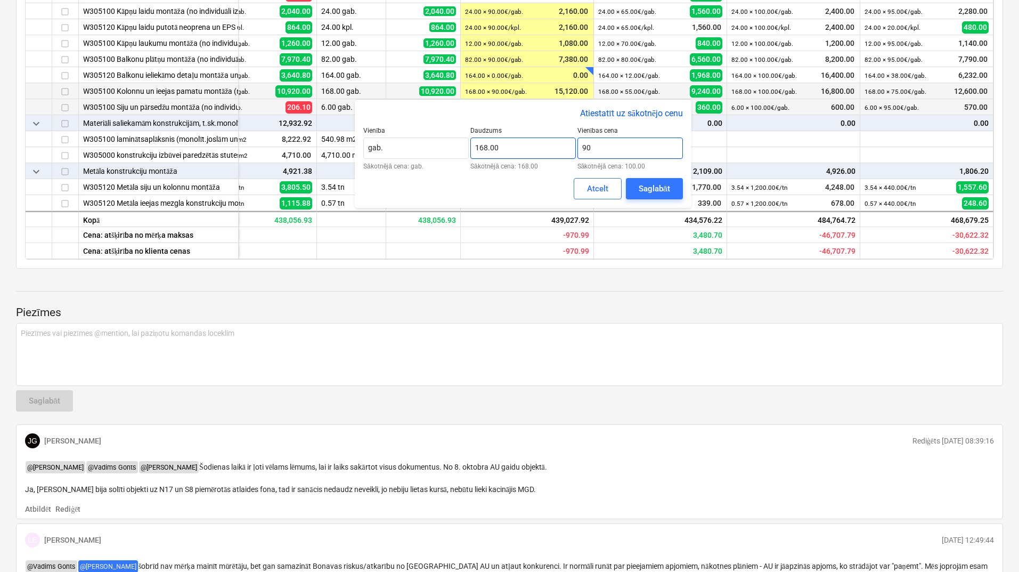
drag, startPoint x: 614, startPoint y: 146, endPoint x: 571, endPoint y: 148, distance: 42.6
click at [571, 148] on div "Vienība gab. Sākotnējā cena: gab. Daudzums 168.00 Sākotnējā cena: 168.00 Vienīb…" at bounding box center [523, 148] width 320 height 43
type input "80.00"
click at [642, 184] on div "Saglabāt" at bounding box center [654, 189] width 31 height 14
type textarea "x"
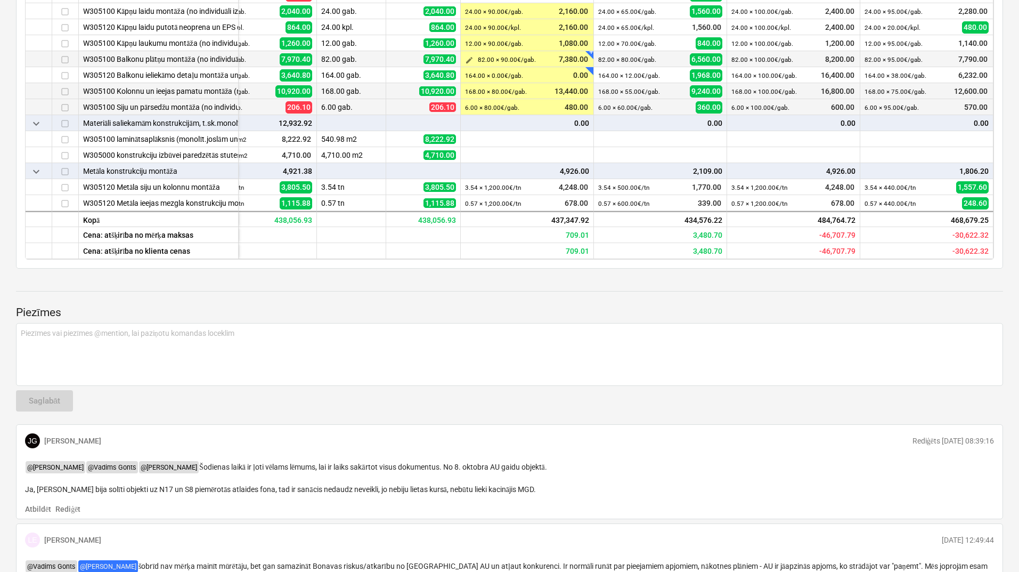
click at [467, 59] on span "edit" at bounding box center [469, 59] width 9 height 9
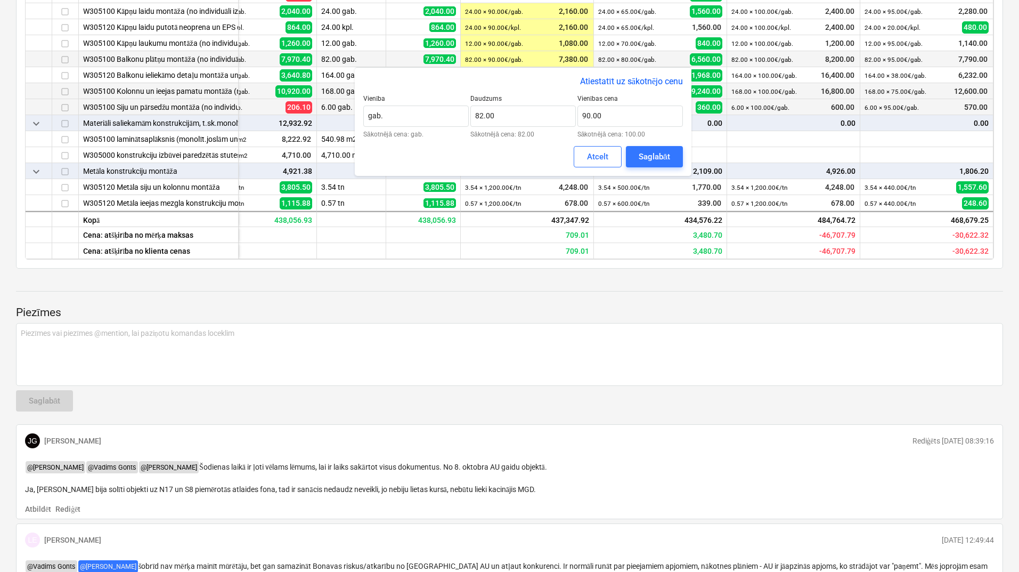
click at [550, 314] on p "Piezīmes" at bounding box center [509, 312] width 987 height 15
click at [550, 315] on p "Piezīmes" at bounding box center [509, 312] width 987 height 15
click at [600, 158] on div "Atcelt" at bounding box center [597, 157] width 21 height 14
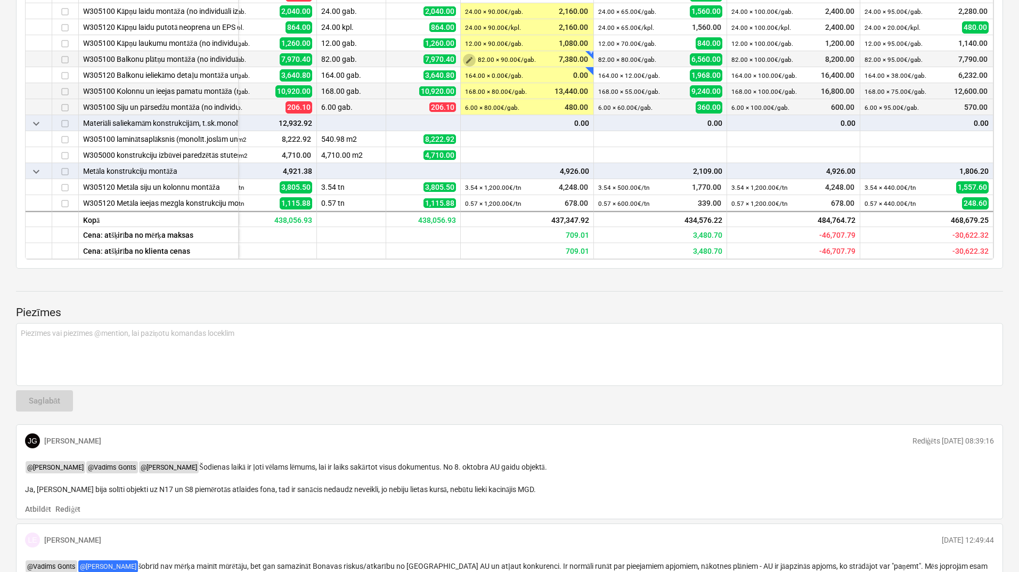
click at [469, 59] on span "edit" at bounding box center [469, 59] width 9 height 9
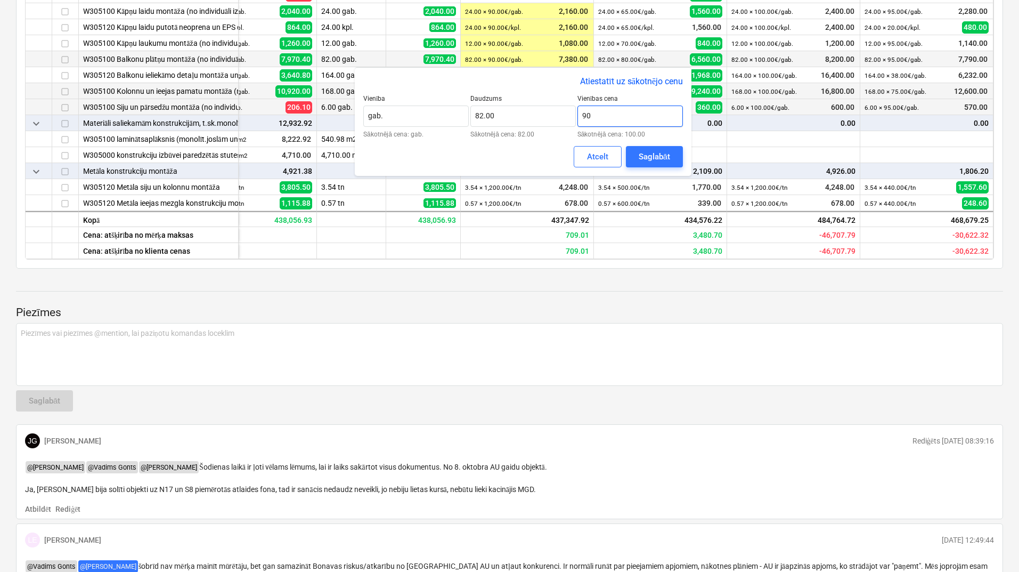
drag, startPoint x: 602, startPoint y: 117, endPoint x: 582, endPoint y: 118, distance: 19.8
click at [582, 118] on input "90" at bounding box center [629, 115] width 105 height 21
type input "80.00"
click at [647, 155] on div "Saglabāt" at bounding box center [654, 157] width 31 height 14
type textarea "x"
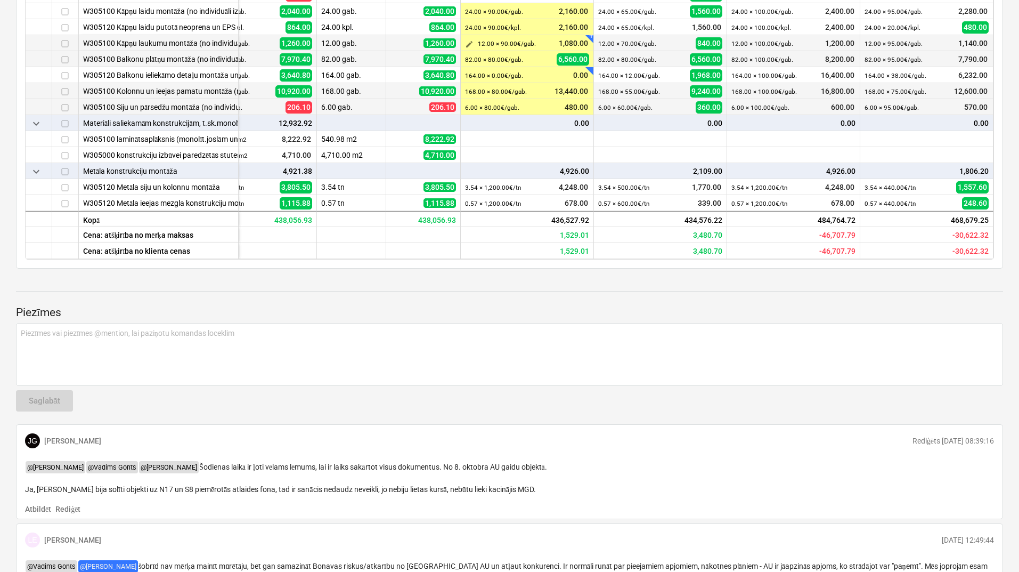
click at [467, 42] on span "edit" at bounding box center [469, 43] width 9 height 9
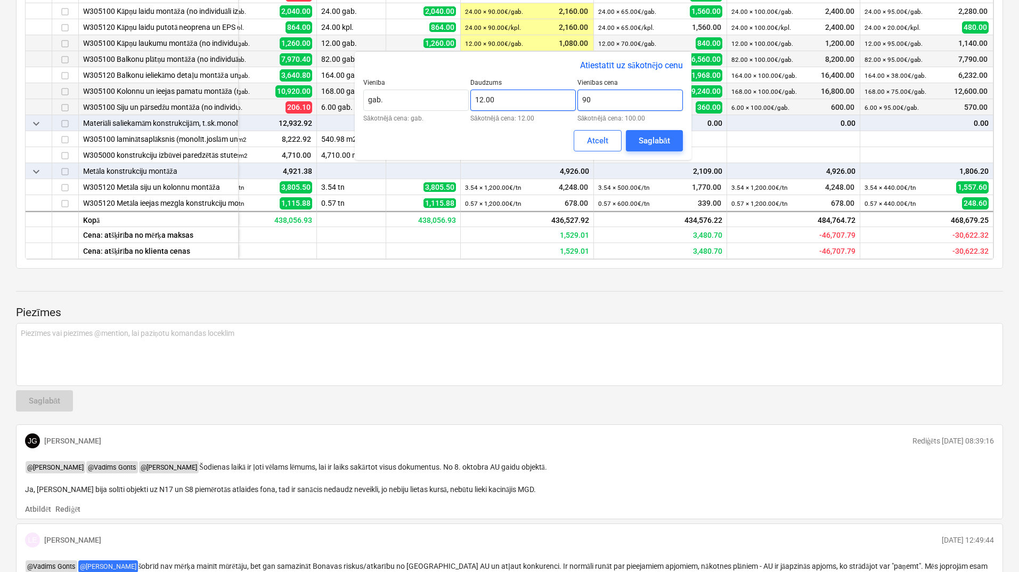
drag, startPoint x: 611, startPoint y: 96, endPoint x: 575, endPoint y: 106, distance: 37.1
click at [575, 106] on div "Vienība gab. Sākotnējā cena: gab. Daudzums 12.00 Sākotnējā cena: 12.00 Vienības…" at bounding box center [523, 100] width 320 height 43
type input "80.00"
click at [638, 134] on button "Saglabāt" at bounding box center [654, 140] width 57 height 21
type textarea "x"
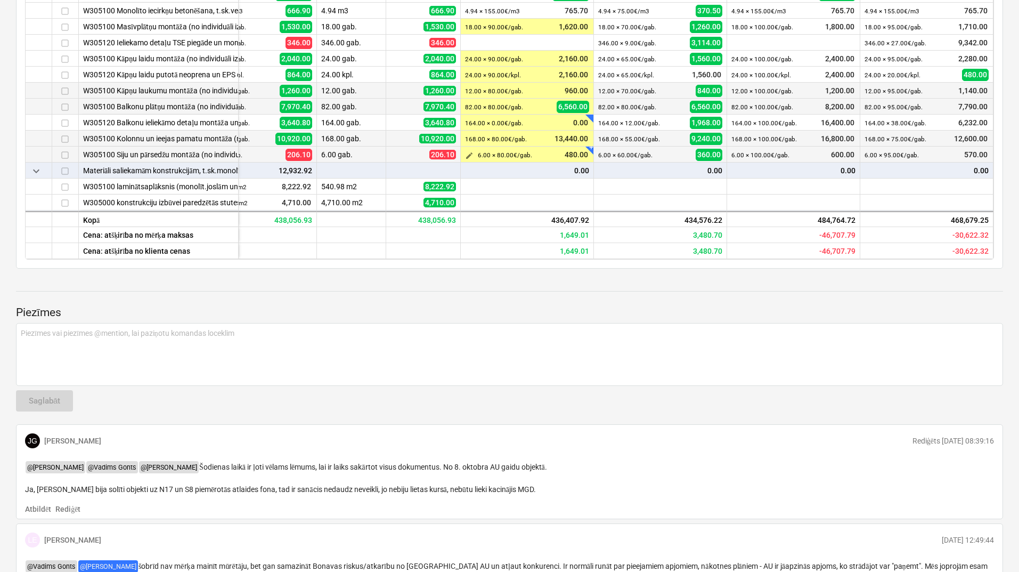
scroll to position [515, 59]
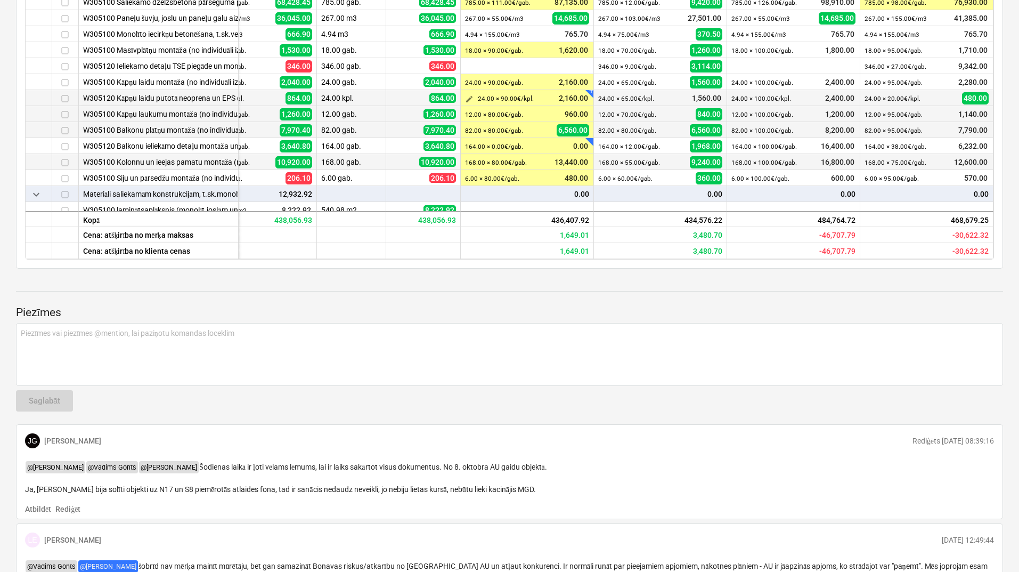
click at [465, 97] on span "edit" at bounding box center [469, 98] width 9 height 9
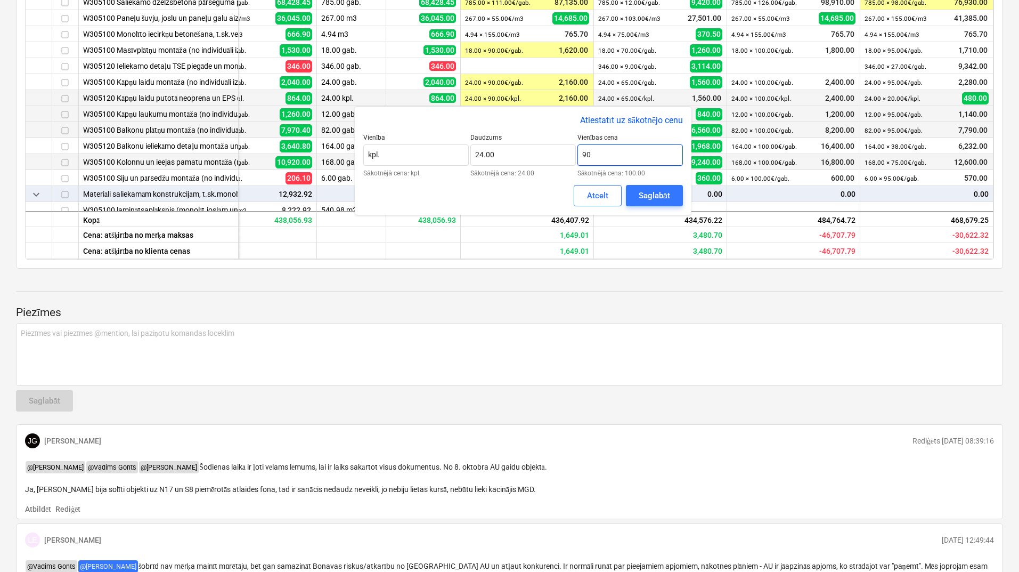
click at [579, 156] on input "90" at bounding box center [629, 154] width 105 height 21
type input "80.00"
click at [647, 193] on div "Saglabāt" at bounding box center [654, 196] width 31 height 14
type textarea "x"
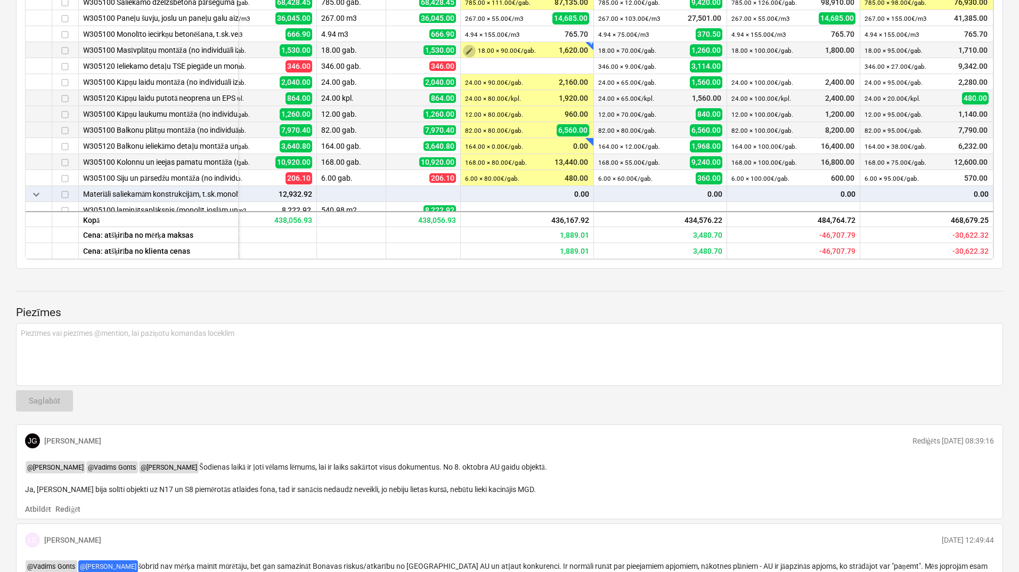
click at [465, 50] on span "edit" at bounding box center [469, 50] width 9 height 9
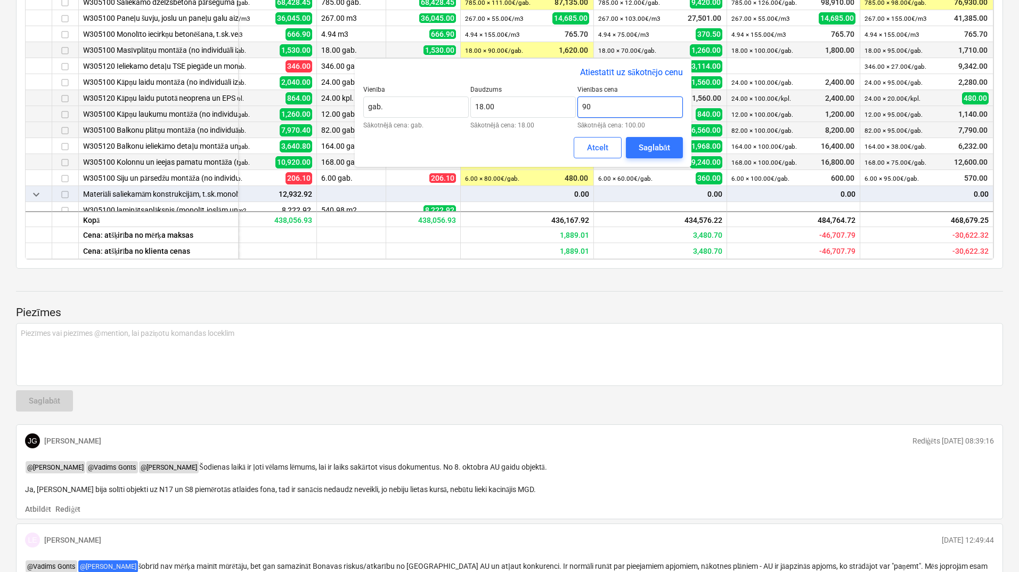
drag, startPoint x: 594, startPoint y: 108, endPoint x: 577, endPoint y: 110, distance: 17.3
click at [577, 110] on input "90" at bounding box center [629, 106] width 105 height 21
type input "80.00"
click at [646, 142] on div "Saglabāt" at bounding box center [654, 148] width 31 height 14
type textarea "x"
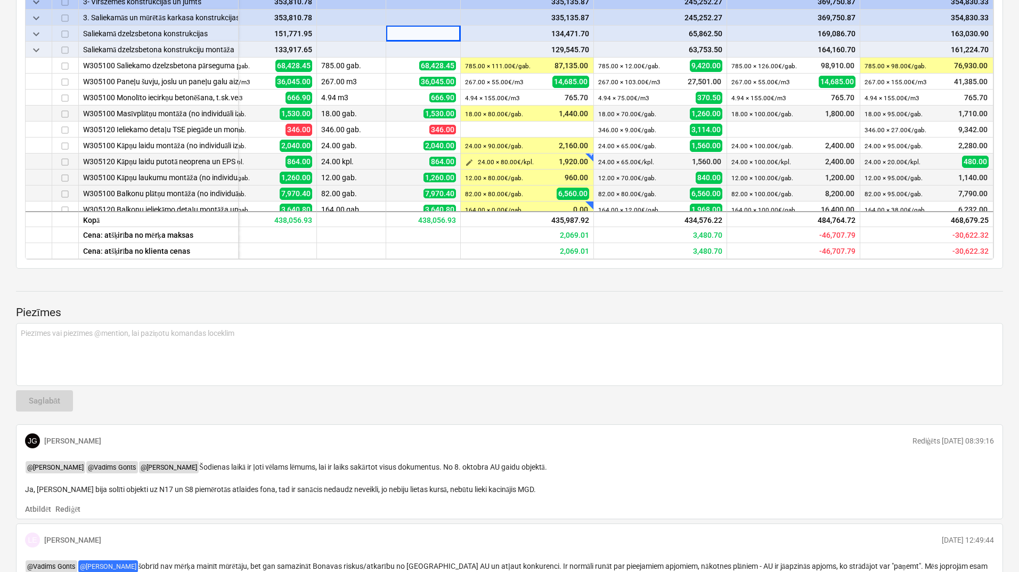
scroll to position [444, 59]
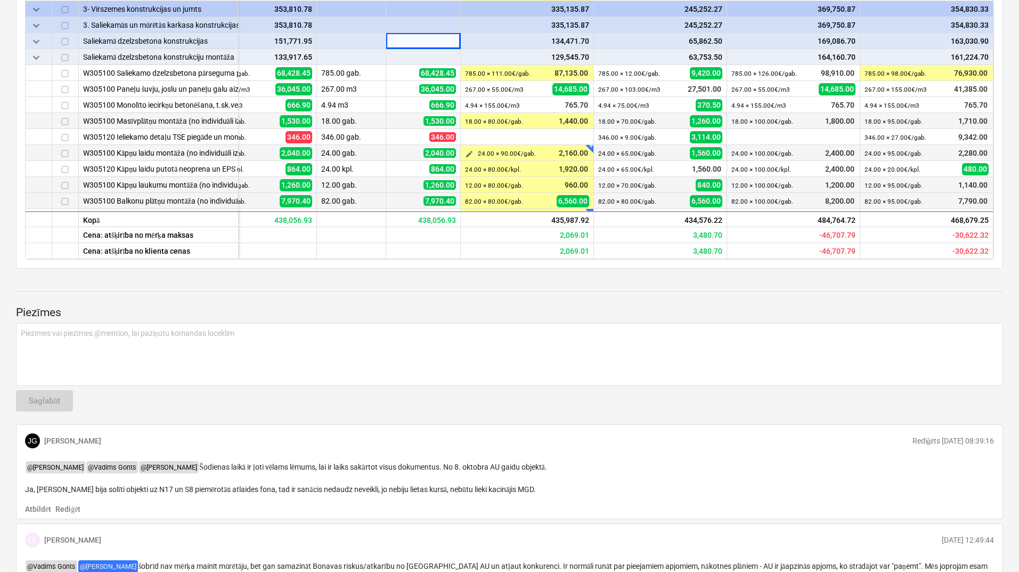
click at [468, 154] on span "edit" at bounding box center [469, 153] width 9 height 9
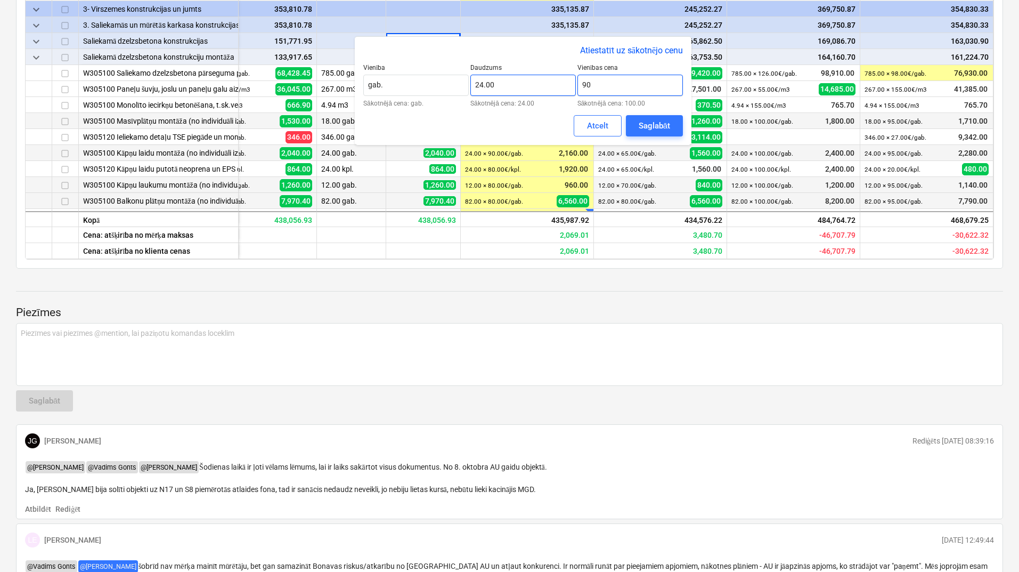
drag, startPoint x: 616, startPoint y: 81, endPoint x: 574, endPoint y: 85, distance: 42.8
click at [574, 85] on div "Vienība gab. Sākotnējā cena: gab. Daudzums 24.00 Sākotnējā cena: 24.00 Vienības…" at bounding box center [523, 85] width 320 height 43
type input "80.00"
click at [646, 126] on div "Saglabāt" at bounding box center [654, 126] width 31 height 14
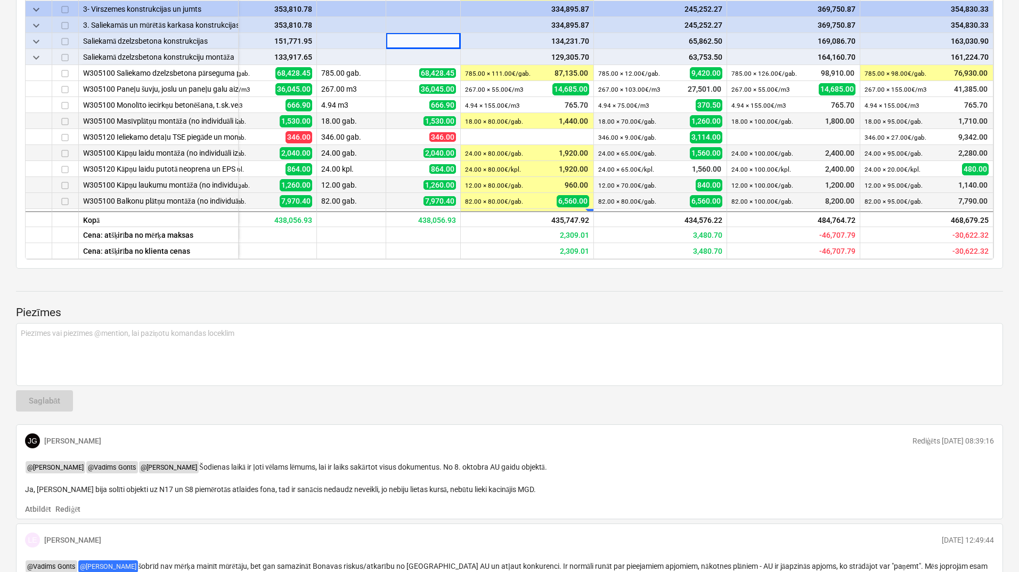
click at [552, 305] on p "Piezīmes" at bounding box center [509, 312] width 987 height 15
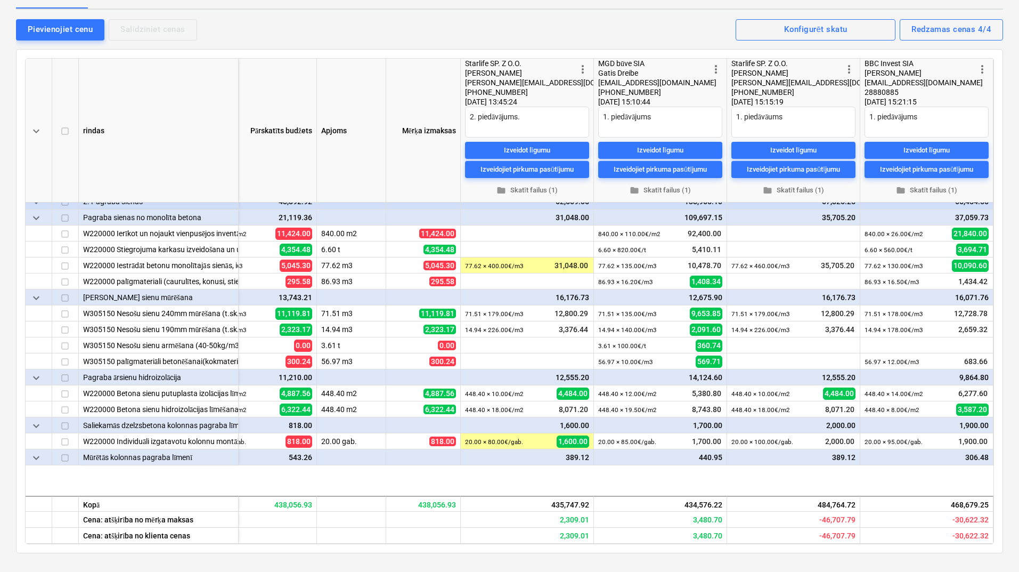
scroll to position [89, 59]
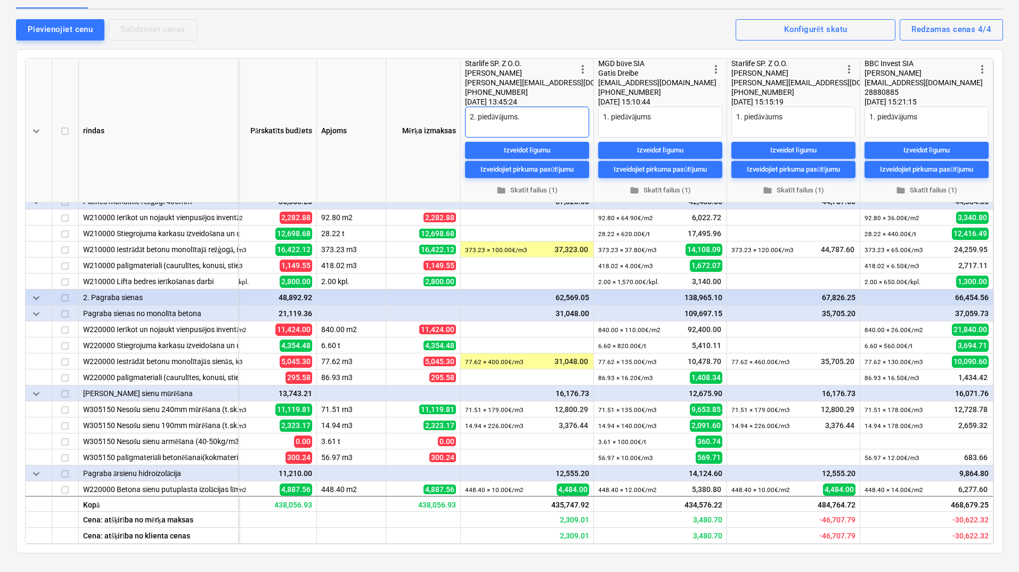
drag, startPoint x: 469, startPoint y: 120, endPoint x: 460, endPoint y: 119, distance: 8.5
click at [461, 119] on div "more_vert Starlife SP. Z O.O. [PERSON_NAME] [PERSON_NAME][EMAIL_ADDRESS][DOMAIN…" at bounding box center [527, 131] width 133 height 144
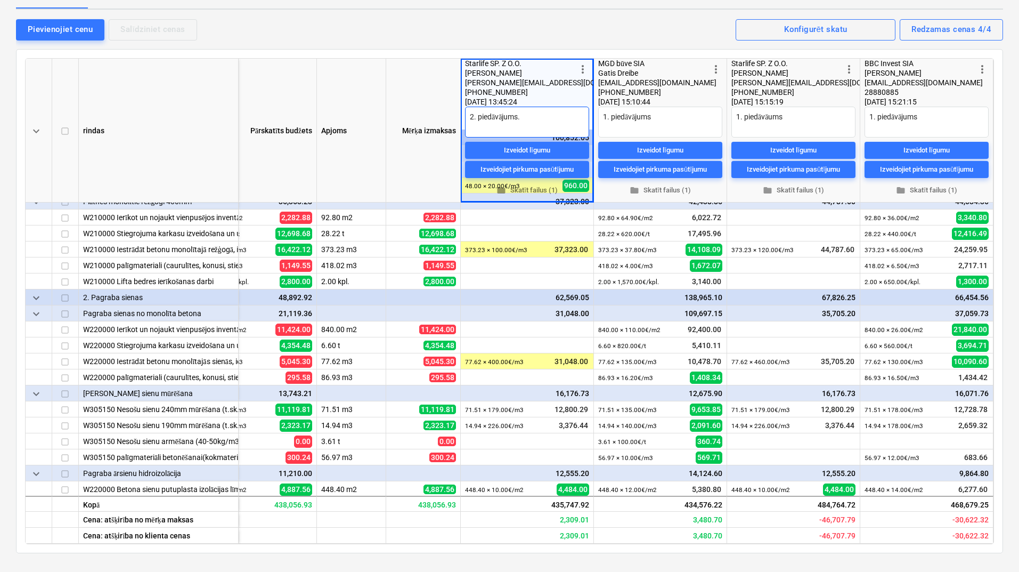
type textarea "x"
type textarea "3. piedāvājums."
click at [501, 28] on div "Pievienojiet cenu Salīdziniet cenas Redzamas cenas 4/4 Konfigurēt skatu" at bounding box center [509, 29] width 987 height 22
click at [557, 28] on div "Pievienojiet cenu Salīdziniet cenas Redzamas cenas 4/4 Konfigurēt skatu" at bounding box center [509, 29] width 987 height 22
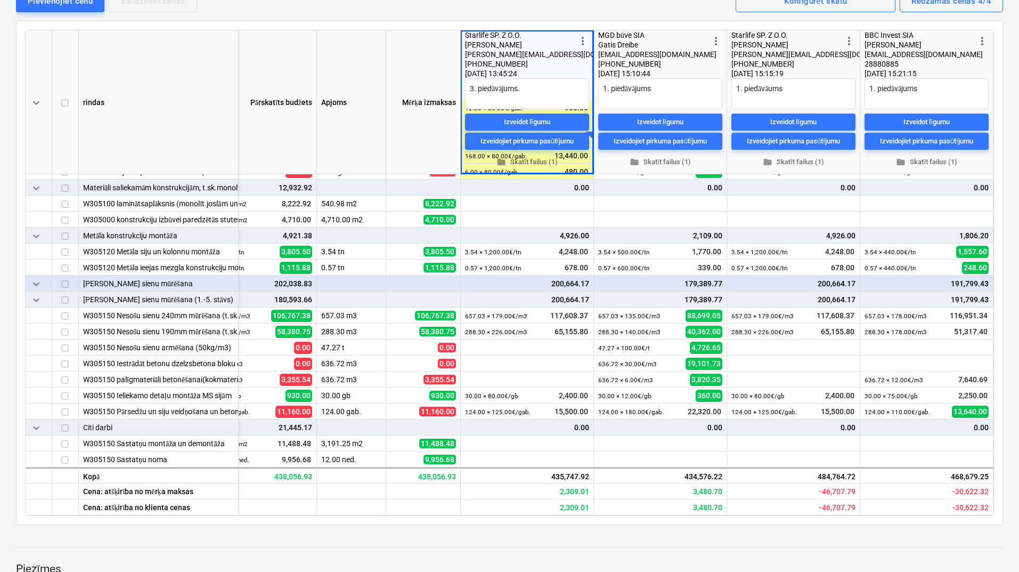
scroll to position [329, 0]
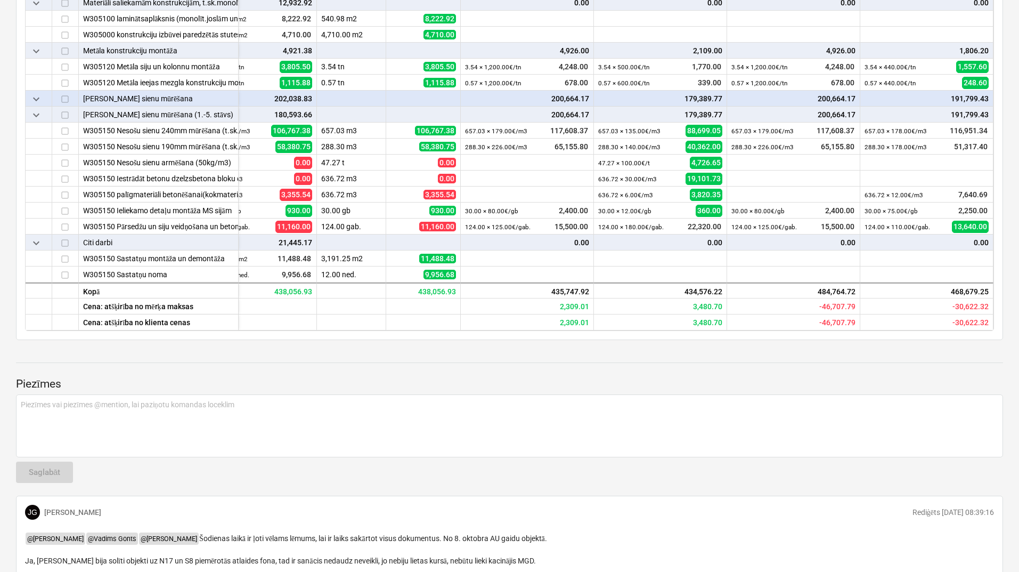
type textarea "x"
